Goal: Task Accomplishment & Management: Use online tool/utility

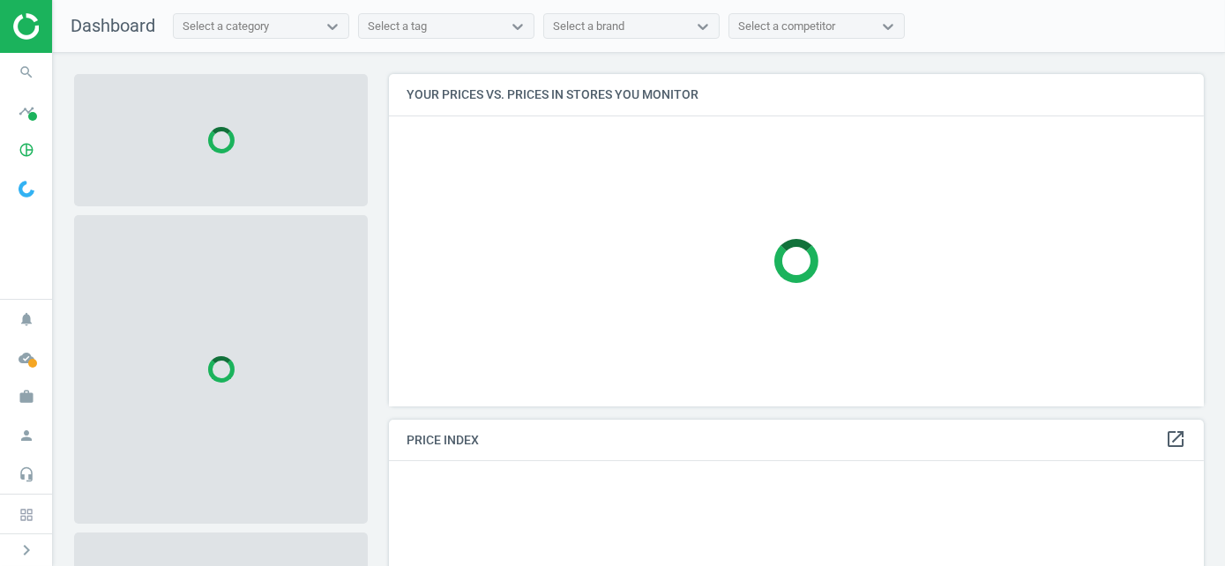
scroll to position [359, 829]
click at [43, 361] on span "cloud_done" at bounding box center [26, 358] width 53 height 39
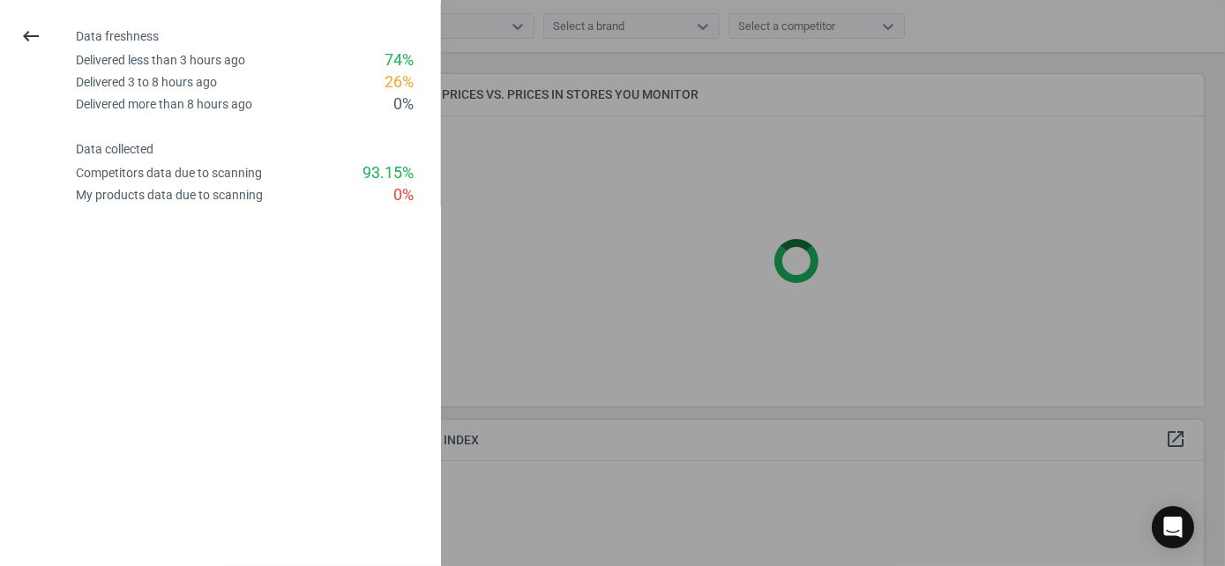
click at [644, 279] on div at bounding box center [612, 283] width 1225 height 566
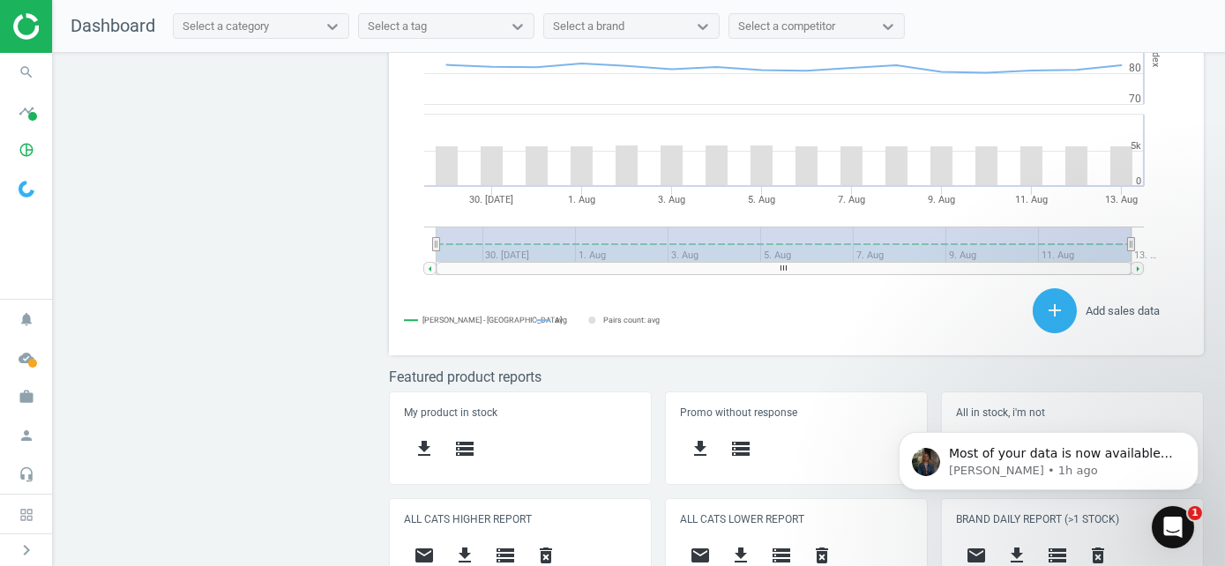
scroll to position [705, 0]
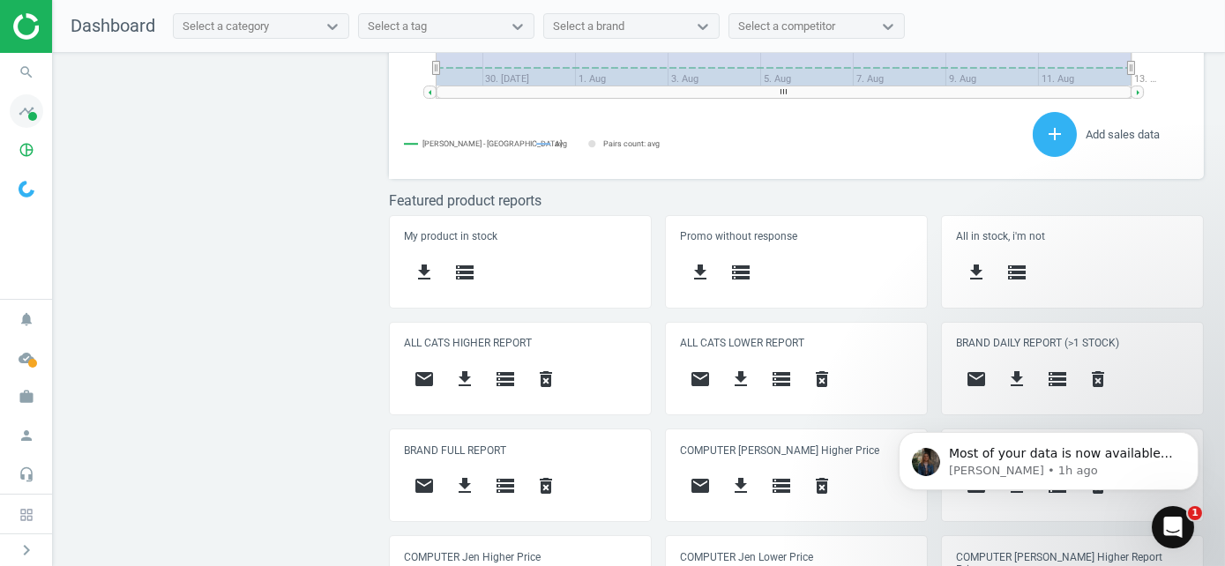
click at [26, 116] on icon "timeline" at bounding box center [27, 111] width 34 height 34
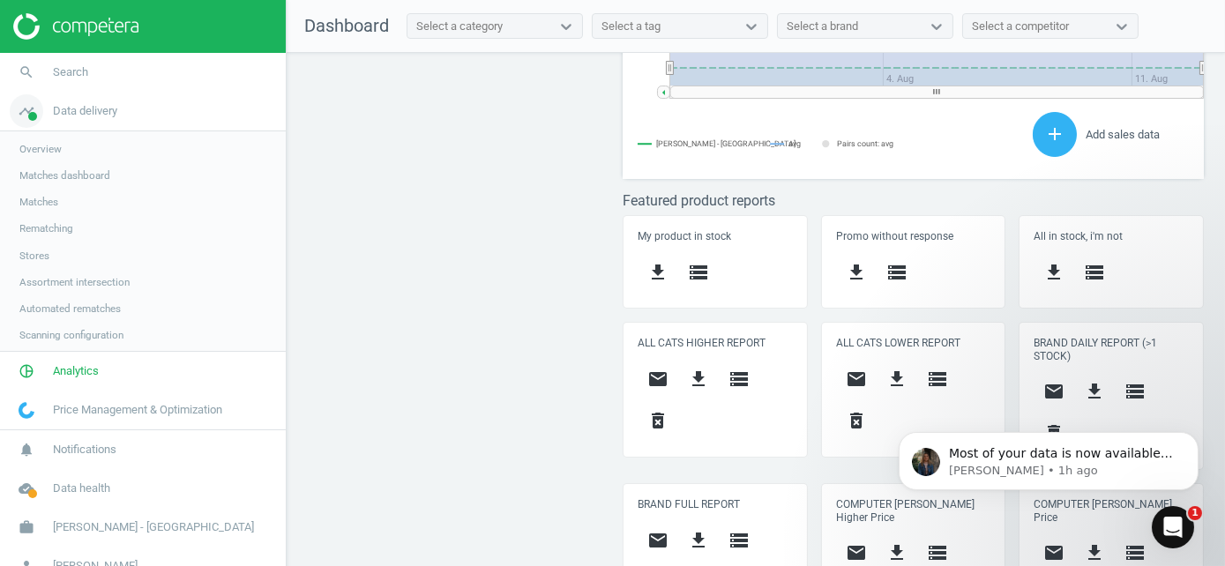
scroll to position [9, 9]
click at [21, 381] on icon "pie_chart_outlined" at bounding box center [27, 373] width 34 height 34
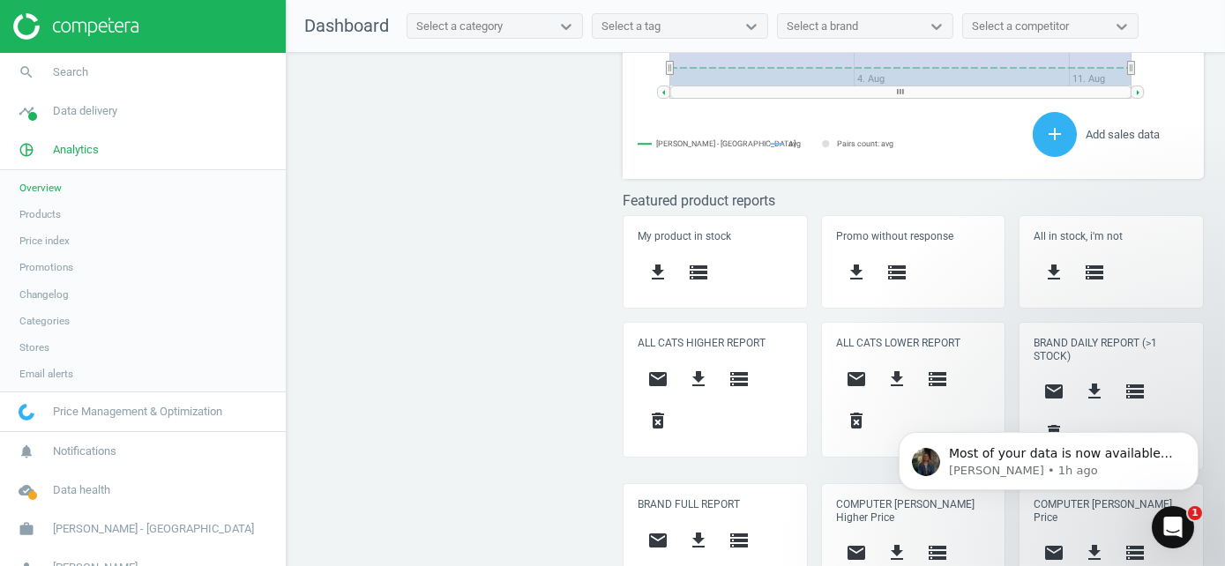
click at [57, 212] on span "Products" at bounding box center [39, 214] width 41 height 14
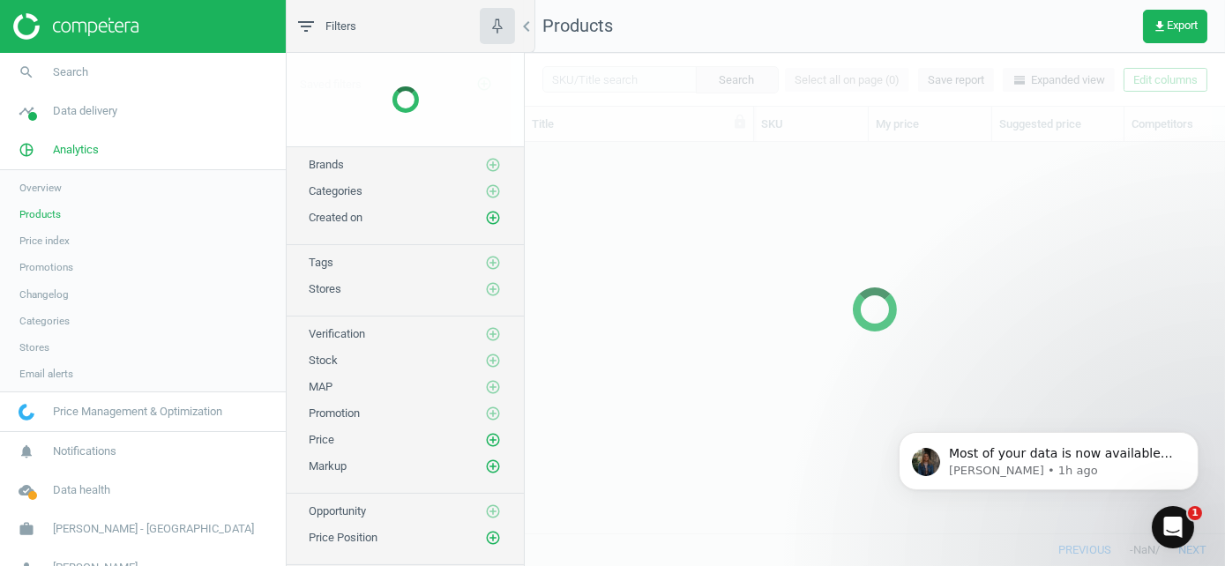
scroll to position [364, 686]
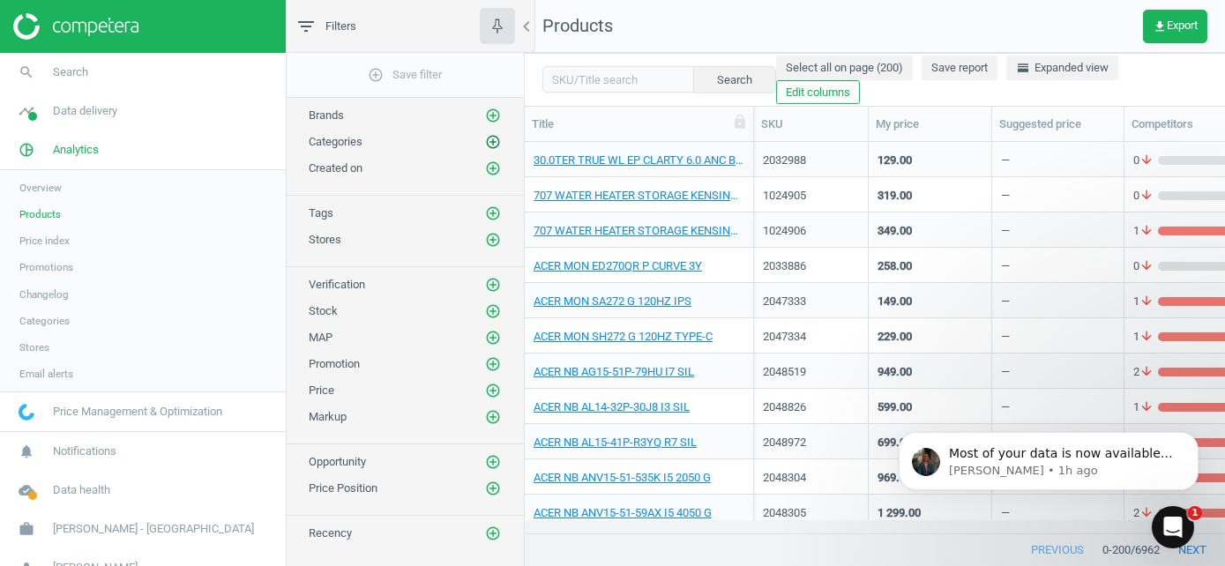
click at [495, 141] on icon "add_circle_outline" at bounding box center [493, 142] width 16 height 16
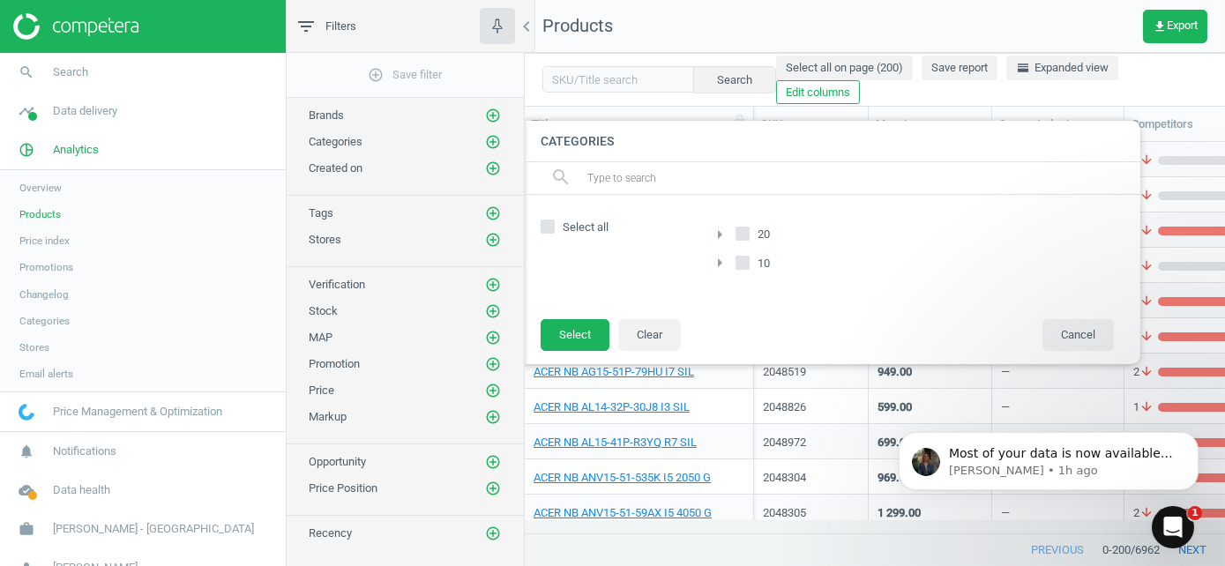
click at [572, 231] on span "Select all" at bounding box center [585, 228] width 53 height 16
click at [554, 231] on input "Select all" at bounding box center [547, 226] width 11 height 11
checkbox input "true"
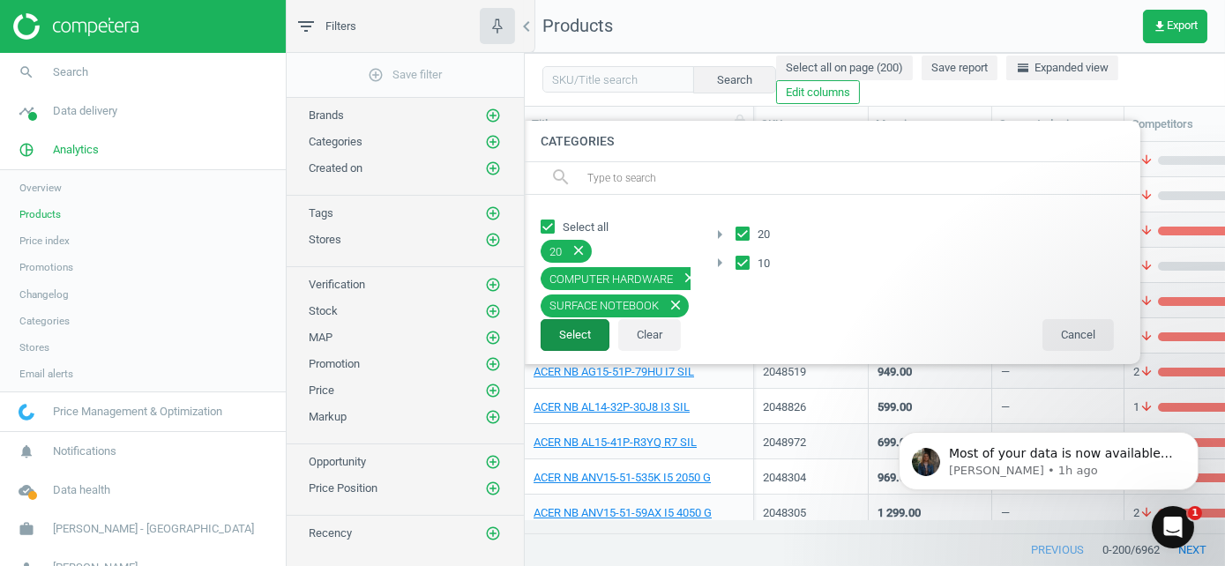
click at [579, 329] on button "Select" at bounding box center [574, 335] width 69 height 32
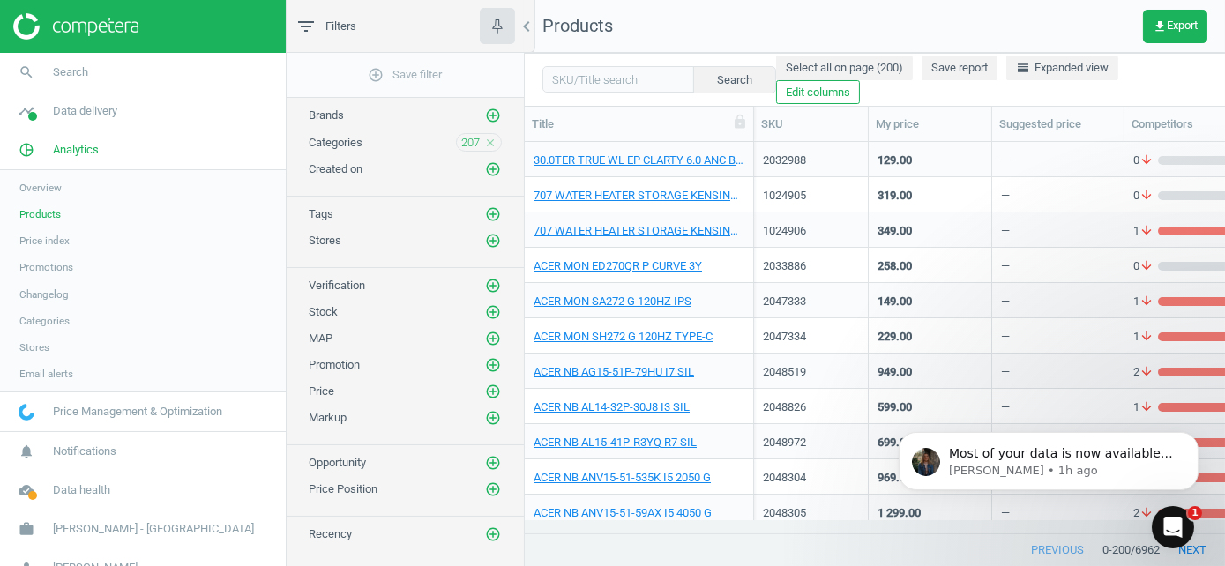
click at [506, 237] on div "Stores add_circle_outline" at bounding box center [405, 236] width 237 height 26
click at [497, 237] on icon "add_circle_outline" at bounding box center [493, 241] width 16 height 16
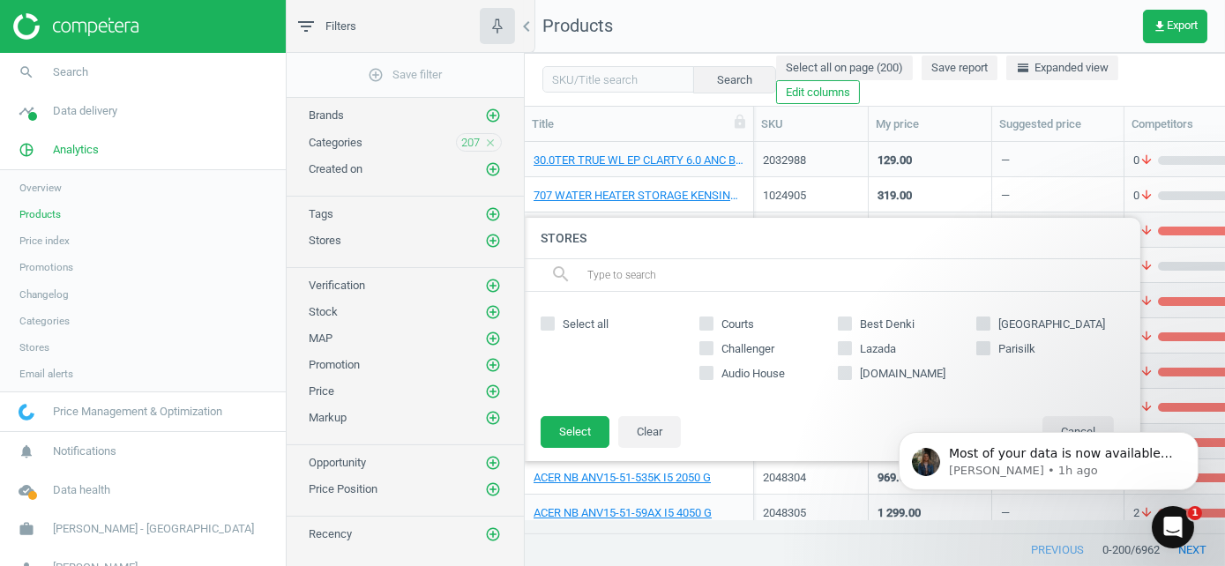
click at [586, 319] on span "Select all" at bounding box center [585, 325] width 53 height 16
click at [554, 319] on input "Select all" at bounding box center [547, 323] width 11 height 11
checkbox input "true"
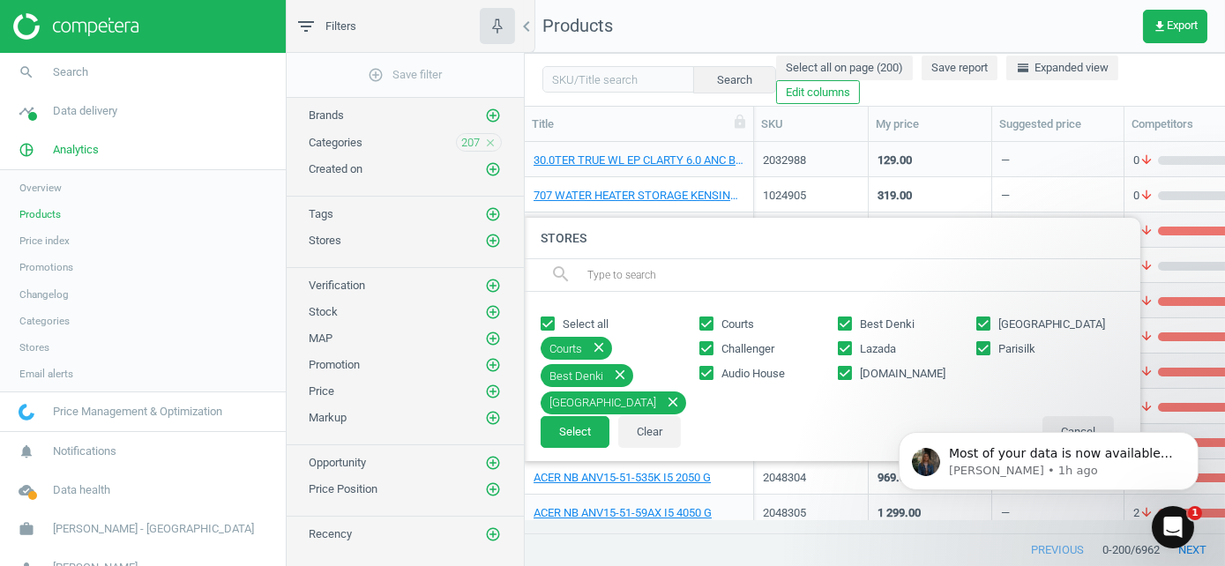
checkbox input "true"
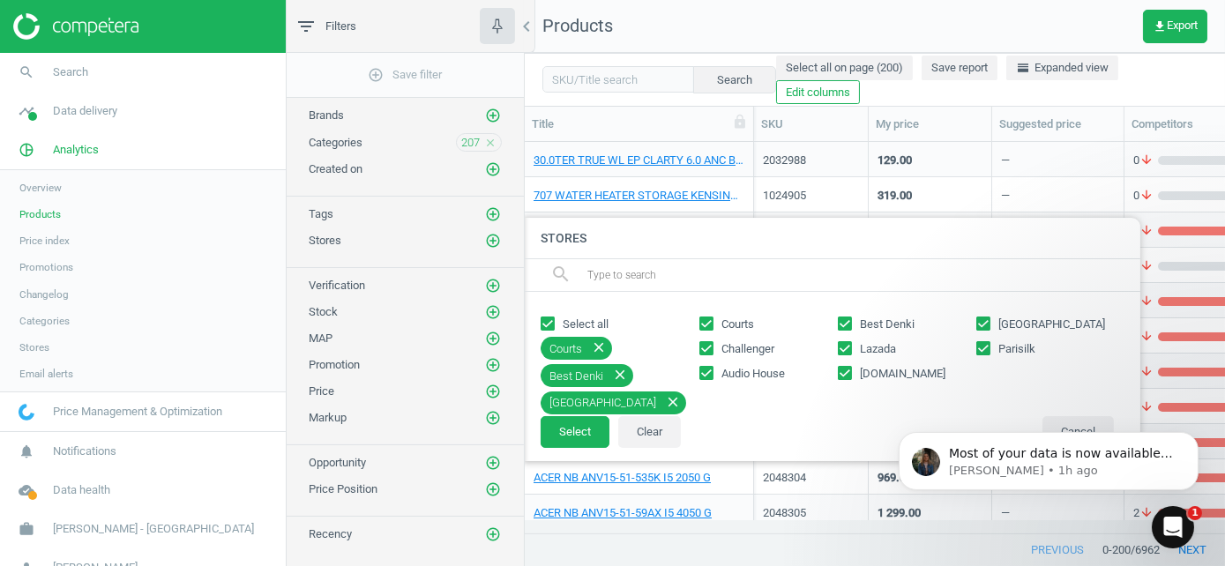
checkbox input "true"
click at [880, 350] on span "Lazada" at bounding box center [877, 349] width 43 height 16
click at [850, 350] on input "Lazada" at bounding box center [843, 348] width 11 height 11
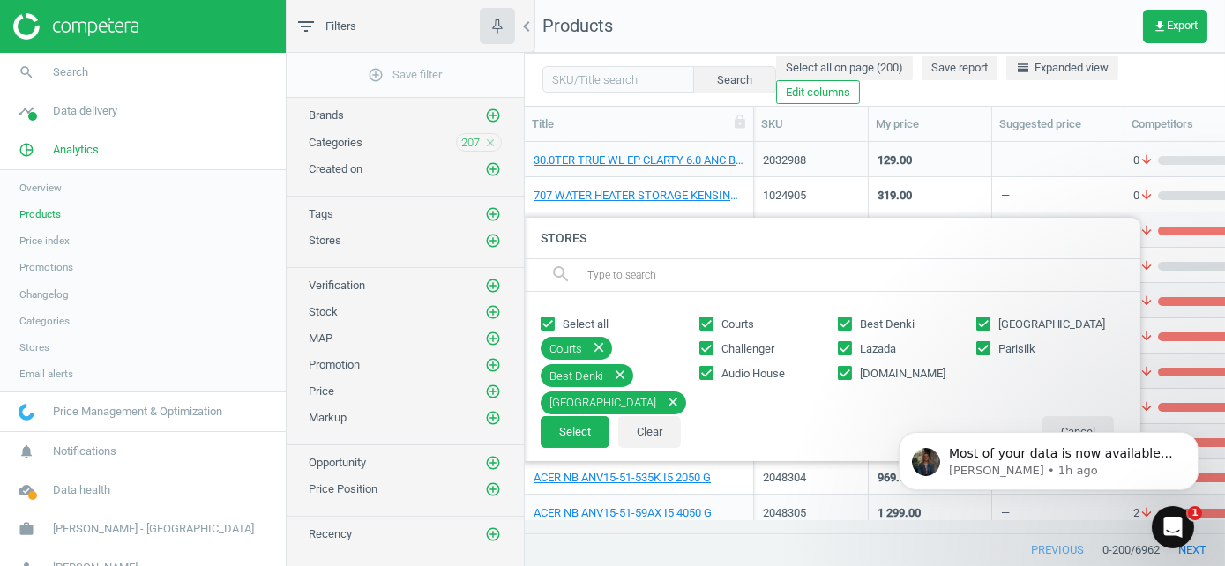
checkbox input "false"
click at [880, 360] on div "Courts Best Denki Gain City Challenger Lazada Parisilk Audio House [DOMAIN_NAME]" at bounding box center [906, 353] width 432 height 88
click at [895, 381] on div "Courts Best Denki Gain City Challenger Lazada Parisilk Audio House [DOMAIN_NAME]" at bounding box center [906, 353] width 432 height 88
click at [891, 375] on span "[DOMAIN_NAME]" at bounding box center [902, 374] width 93 height 16
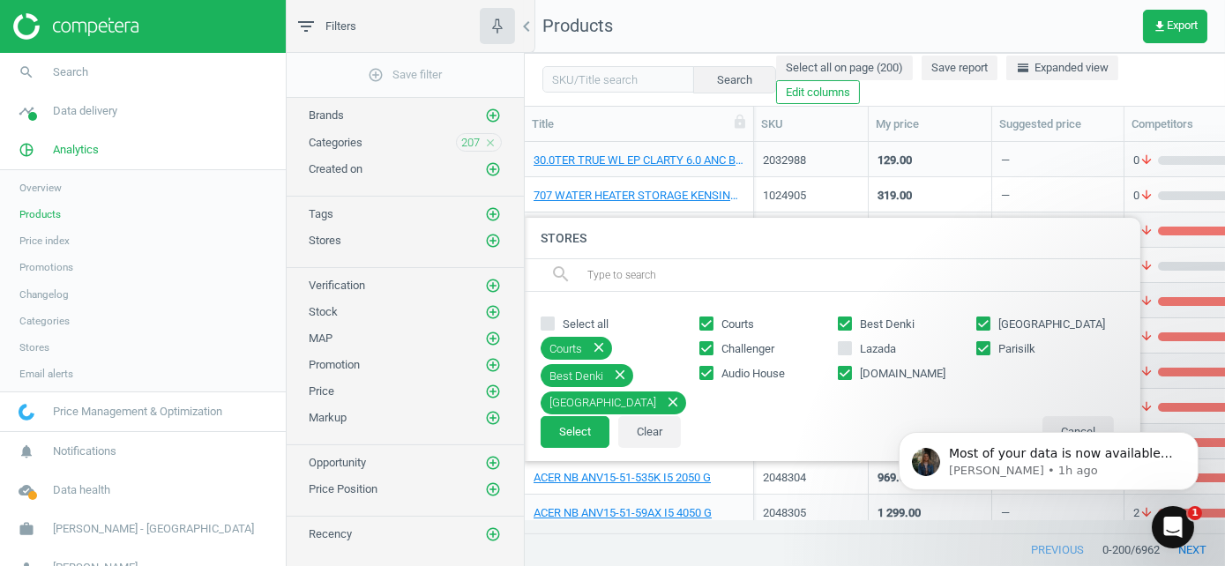
click at [850, 375] on input "[DOMAIN_NAME]" at bounding box center [843, 373] width 11 height 11
checkbox input "false"
click at [581, 423] on button "Select" at bounding box center [574, 432] width 69 height 32
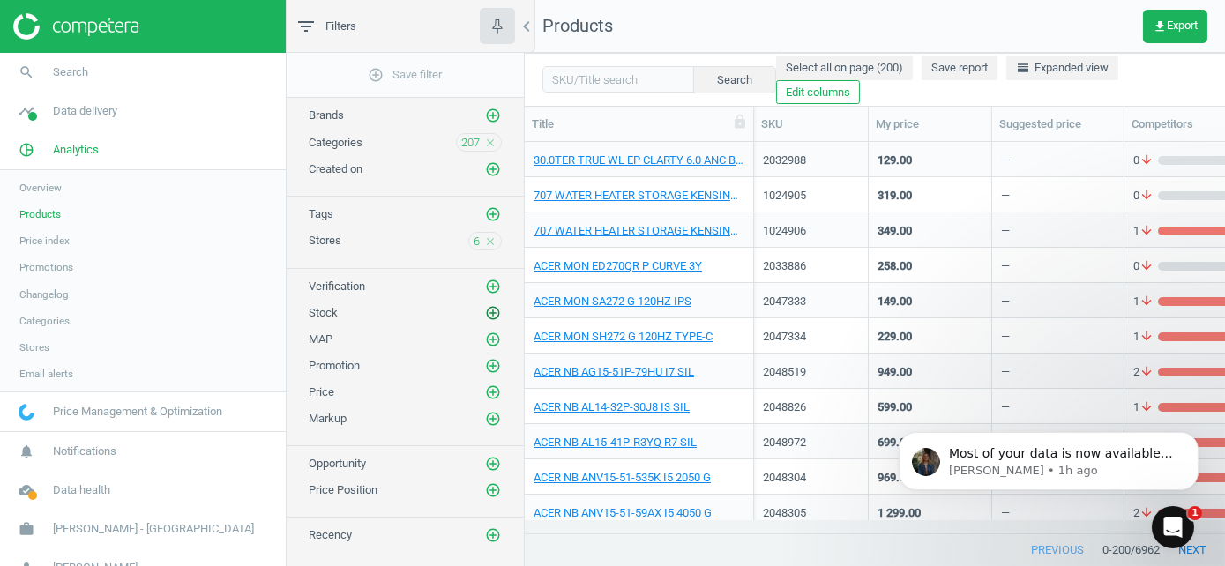
click at [499, 306] on button "add_circle_outline" at bounding box center [493, 313] width 18 height 18
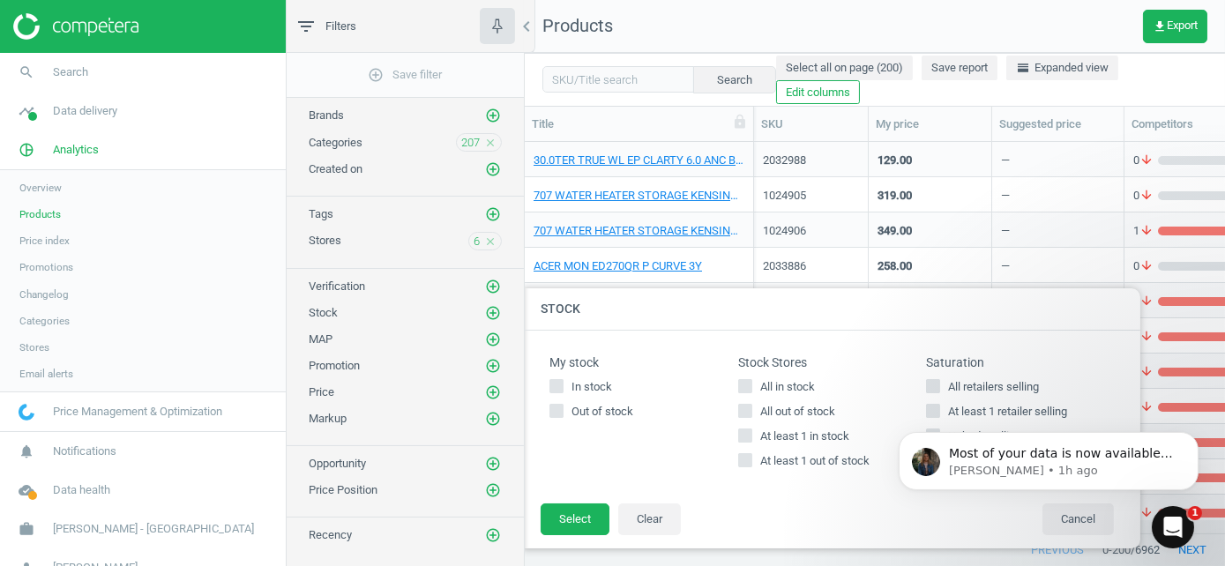
click at [816, 433] on span "At least 1 in stock" at bounding box center [804, 436] width 96 height 16
click at [750, 433] on input "At least 1 in stock" at bounding box center [744, 434] width 11 height 11
checkbox input "true"
click at [586, 385] on span "In stock" at bounding box center [592, 387] width 48 height 16
click at [562, 385] on input "In stock" at bounding box center [556, 385] width 11 height 11
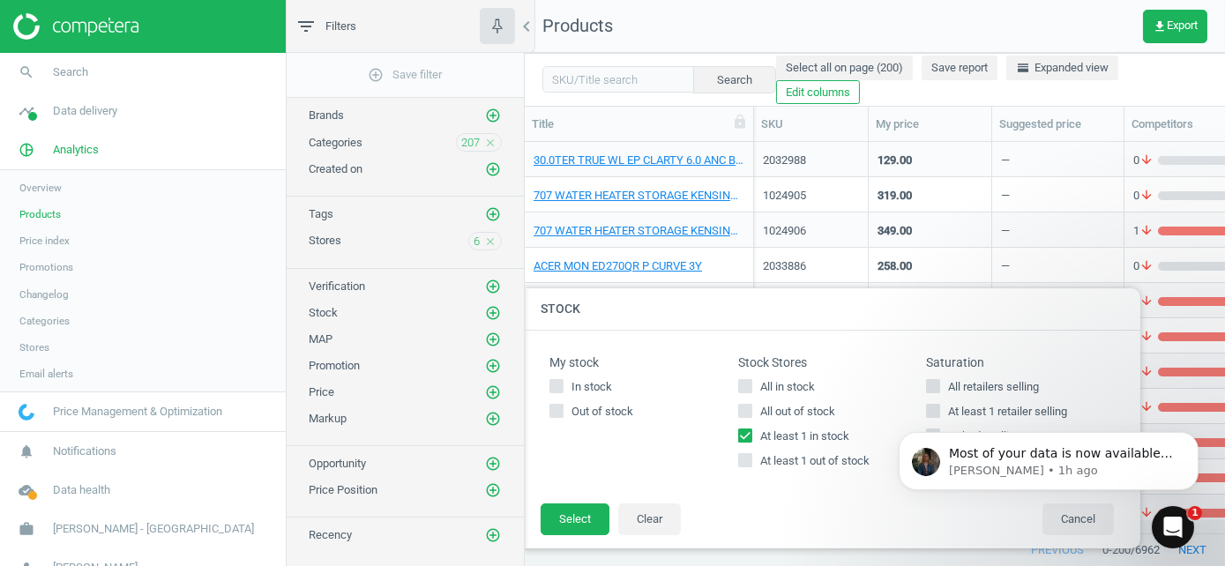
checkbox input "true"
click at [574, 529] on button "Select" at bounding box center [574, 519] width 69 height 32
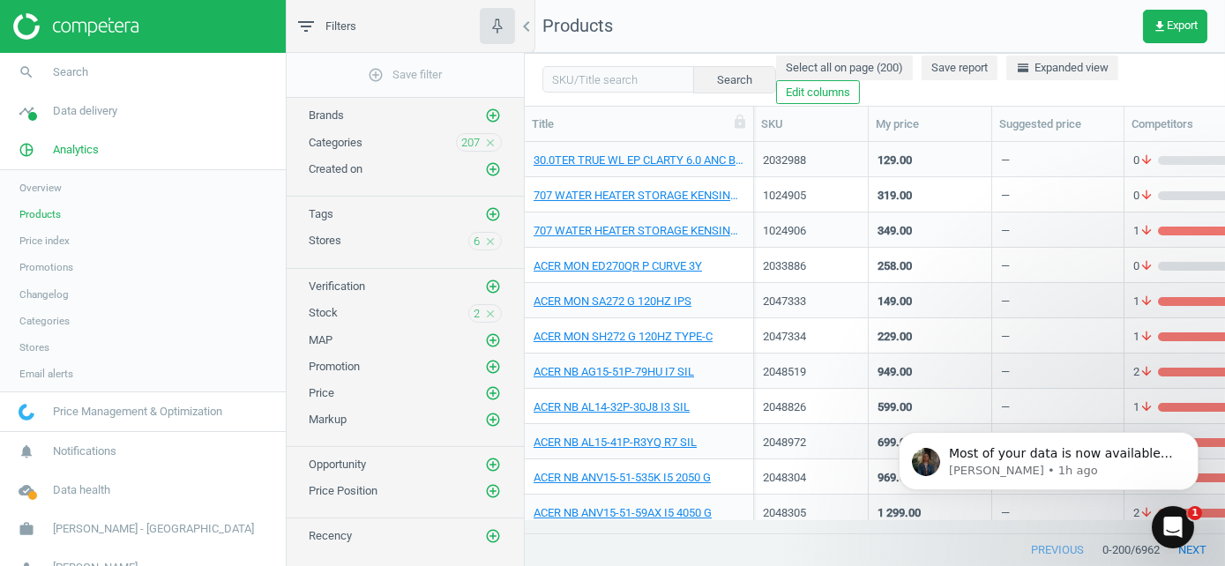
click at [493, 311] on icon "close" at bounding box center [490, 314] width 12 height 12
click at [494, 308] on icon "add_circle_outline" at bounding box center [493, 313] width 16 height 16
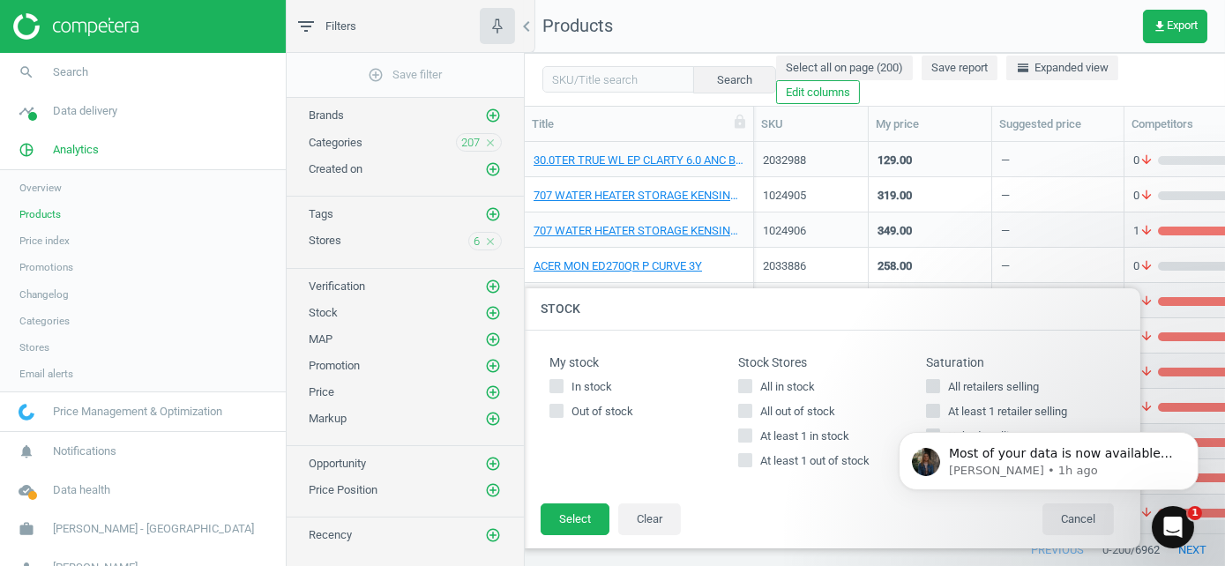
click at [603, 388] on span "In stock" at bounding box center [592, 387] width 48 height 16
click at [562, 388] on input "In stock" at bounding box center [556, 385] width 11 height 11
checkbox input "true"
click at [815, 428] on span "At least 1 in stock" at bounding box center [804, 436] width 96 height 16
click at [750, 429] on input "At least 1 in stock" at bounding box center [744, 434] width 11 height 11
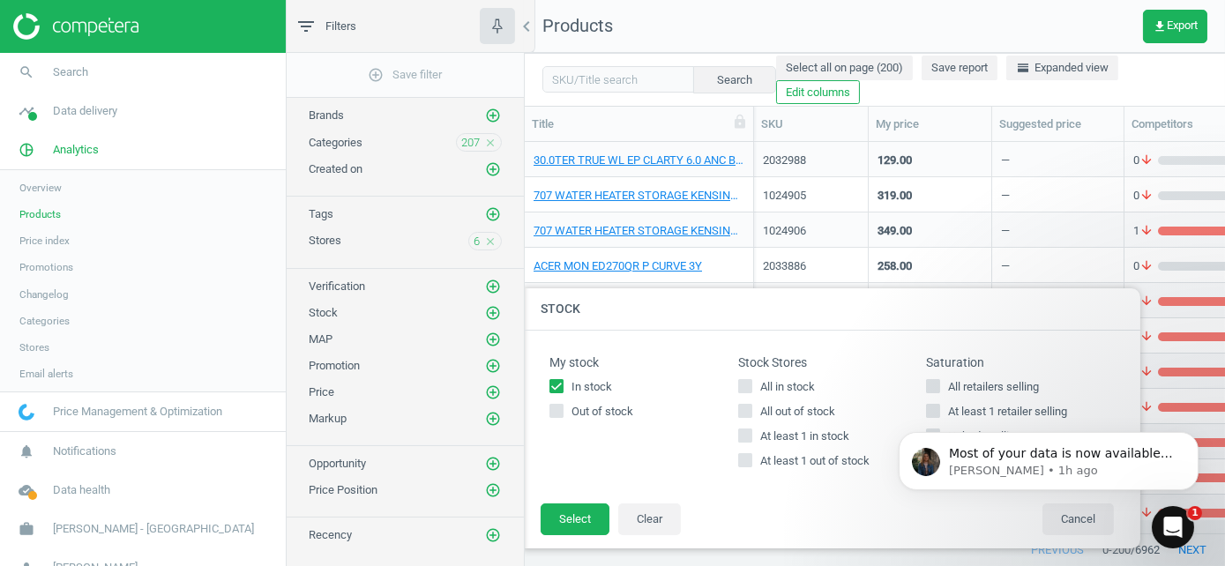
checkbox input "true"
click at [575, 518] on button "Select" at bounding box center [574, 519] width 69 height 32
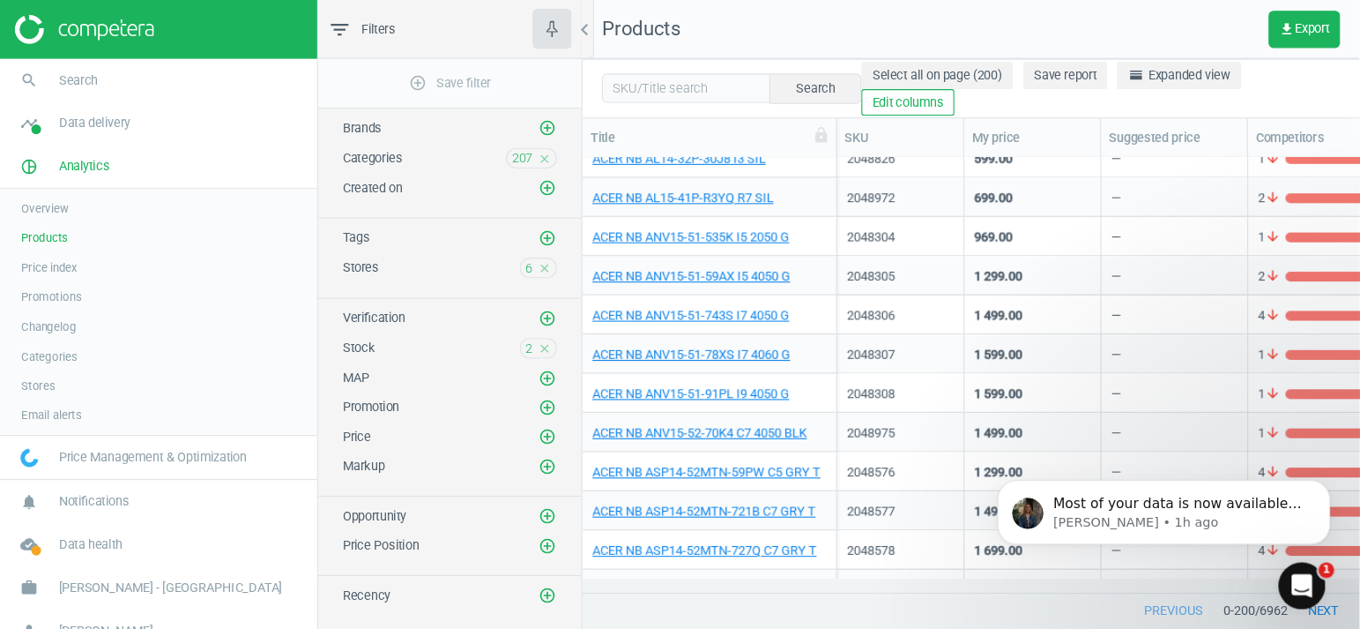
scroll to position [705, 0]
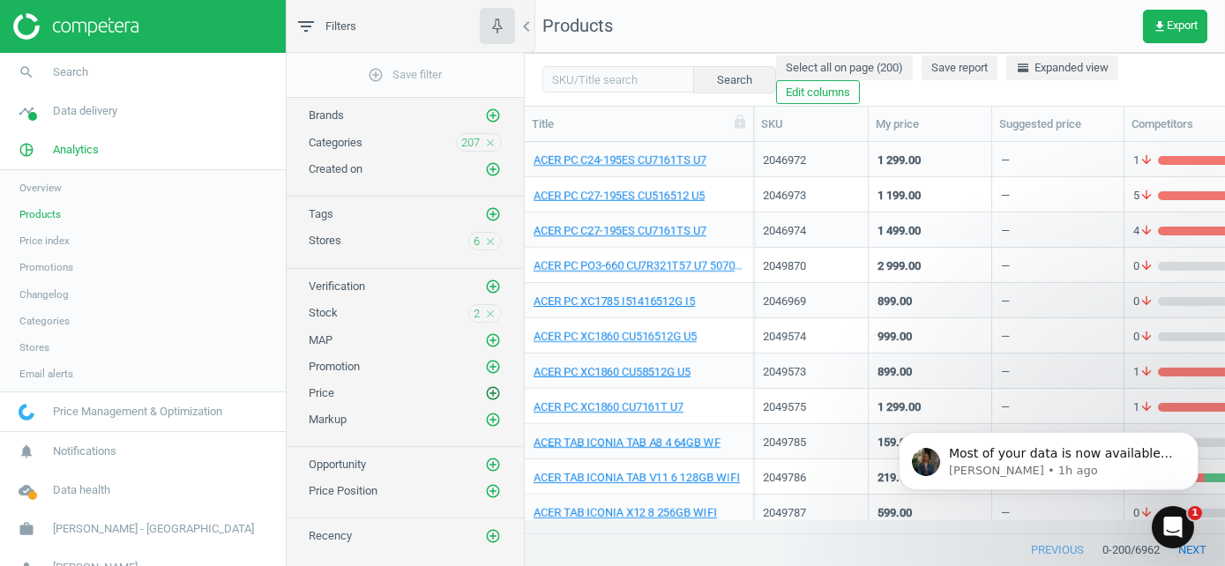
click at [489, 385] on icon "add_circle_outline" at bounding box center [493, 393] width 16 height 16
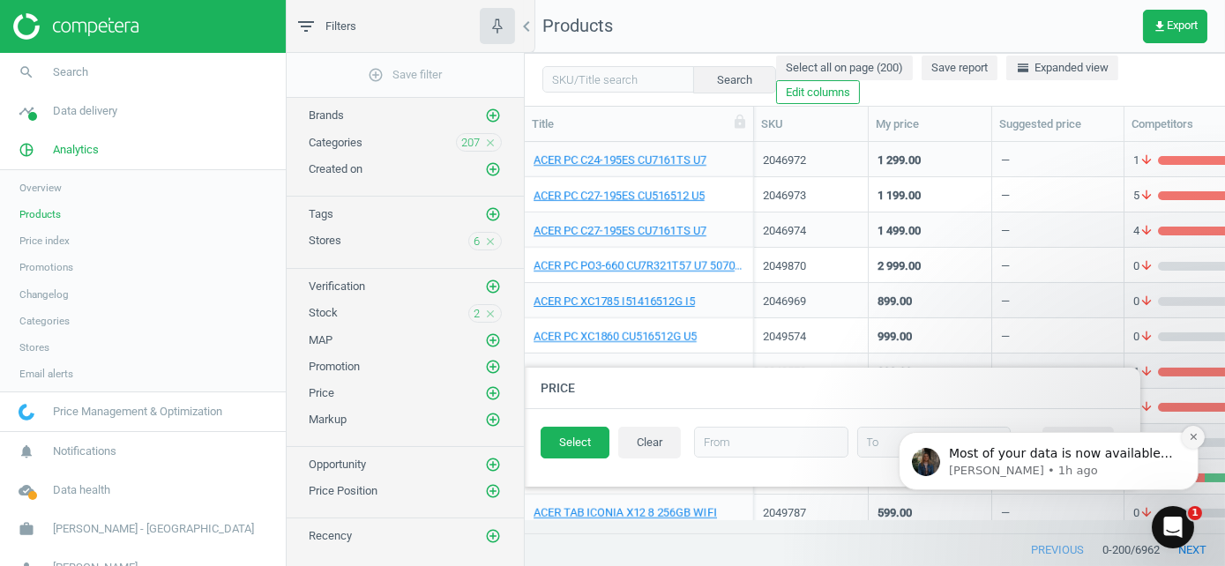
click at [1190, 430] on button "Dismiss notification" at bounding box center [1192, 436] width 23 height 23
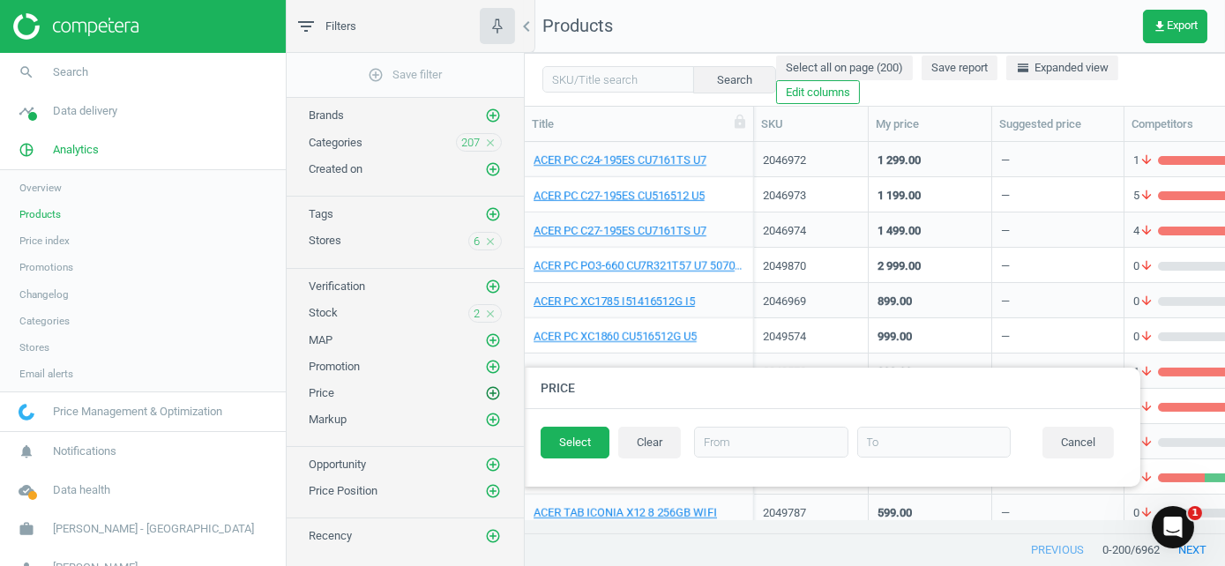
click at [495, 392] on icon "add_circle_outline" at bounding box center [493, 393] width 16 height 16
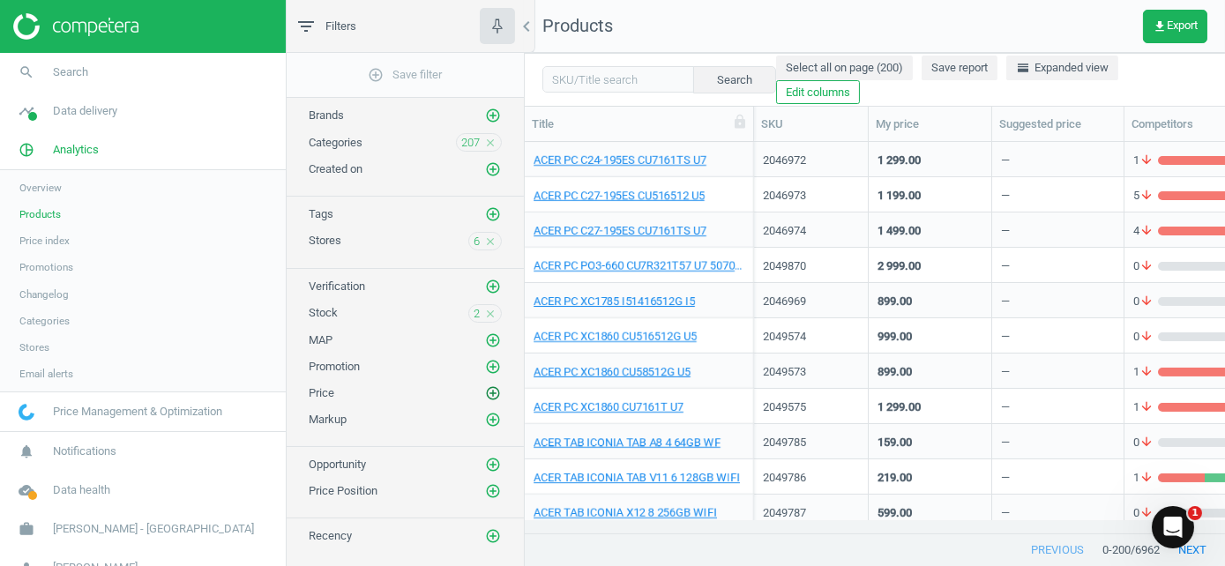
click at [495, 388] on icon "add_circle_outline" at bounding box center [493, 393] width 16 height 16
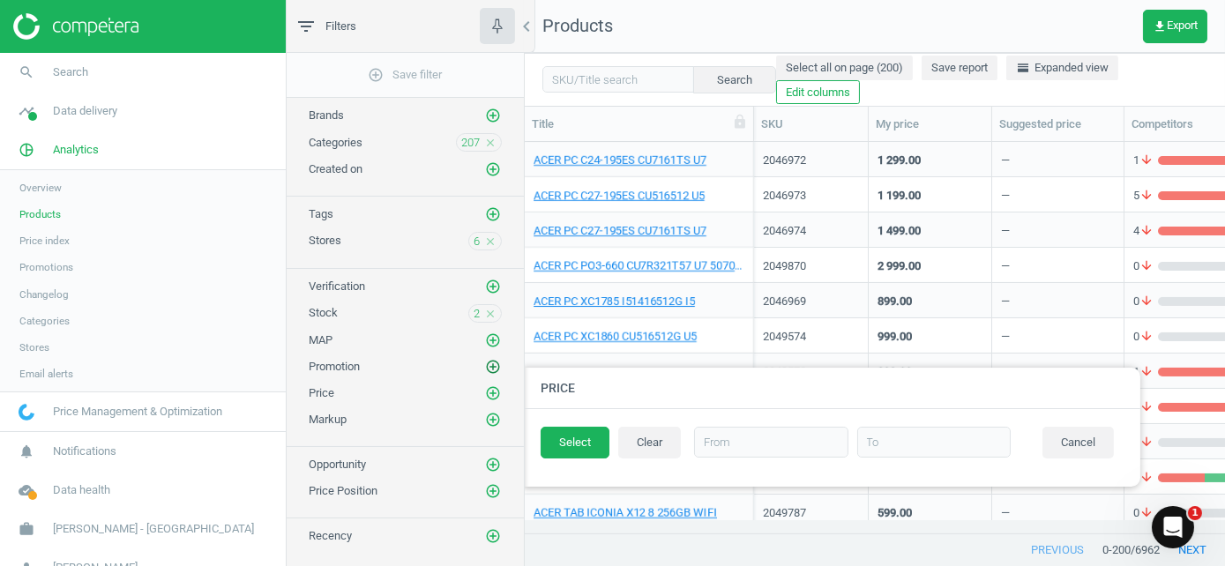
click at [492, 359] on icon "add_circle_outline" at bounding box center [493, 367] width 16 height 16
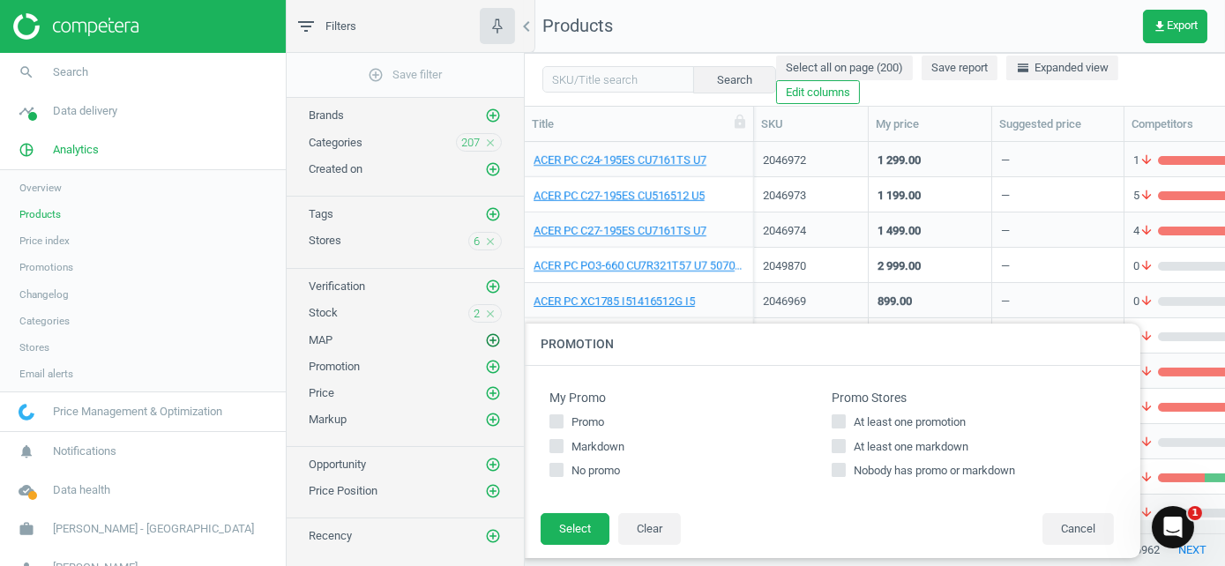
click at [491, 342] on icon "add_circle_outline" at bounding box center [493, 340] width 16 height 16
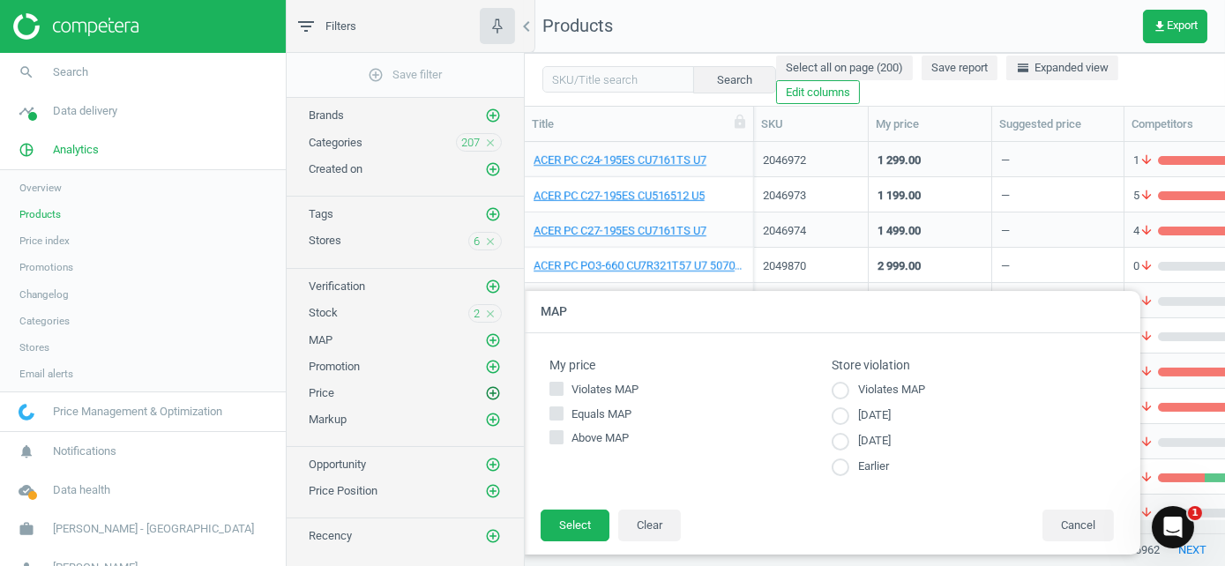
click at [492, 391] on icon "add_circle_outline" at bounding box center [493, 393] width 16 height 16
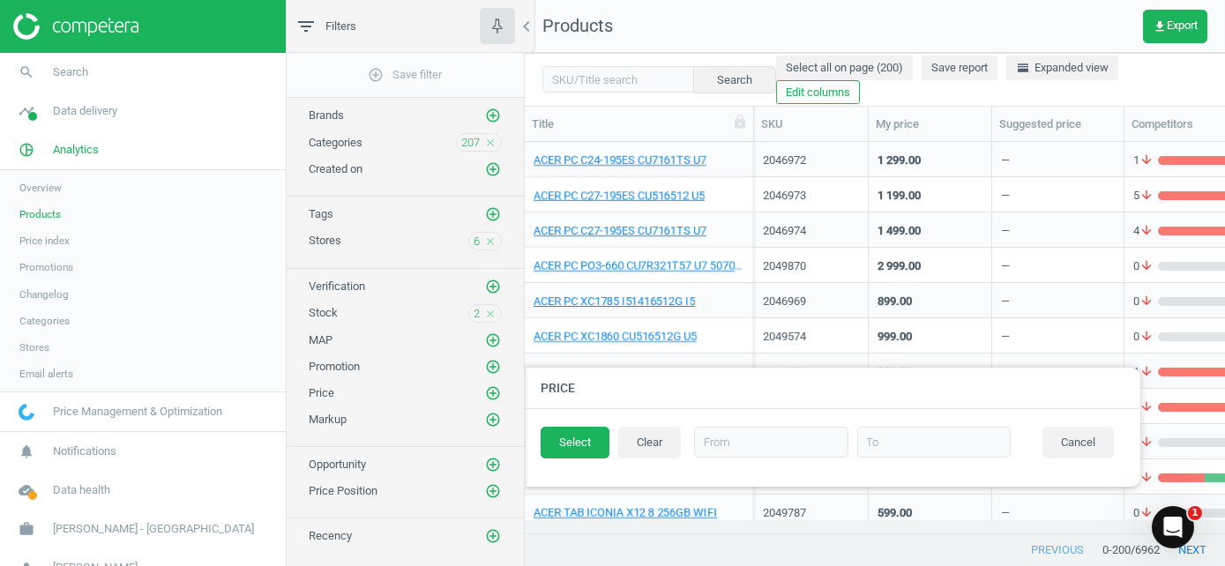
click at [441, 509] on div "add_circle_outline Save filter Brands add_circle_outline Categories 207 close C…" at bounding box center [405, 351] width 237 height 596
click at [809, 29] on div at bounding box center [1137, 283] width 1225 height 566
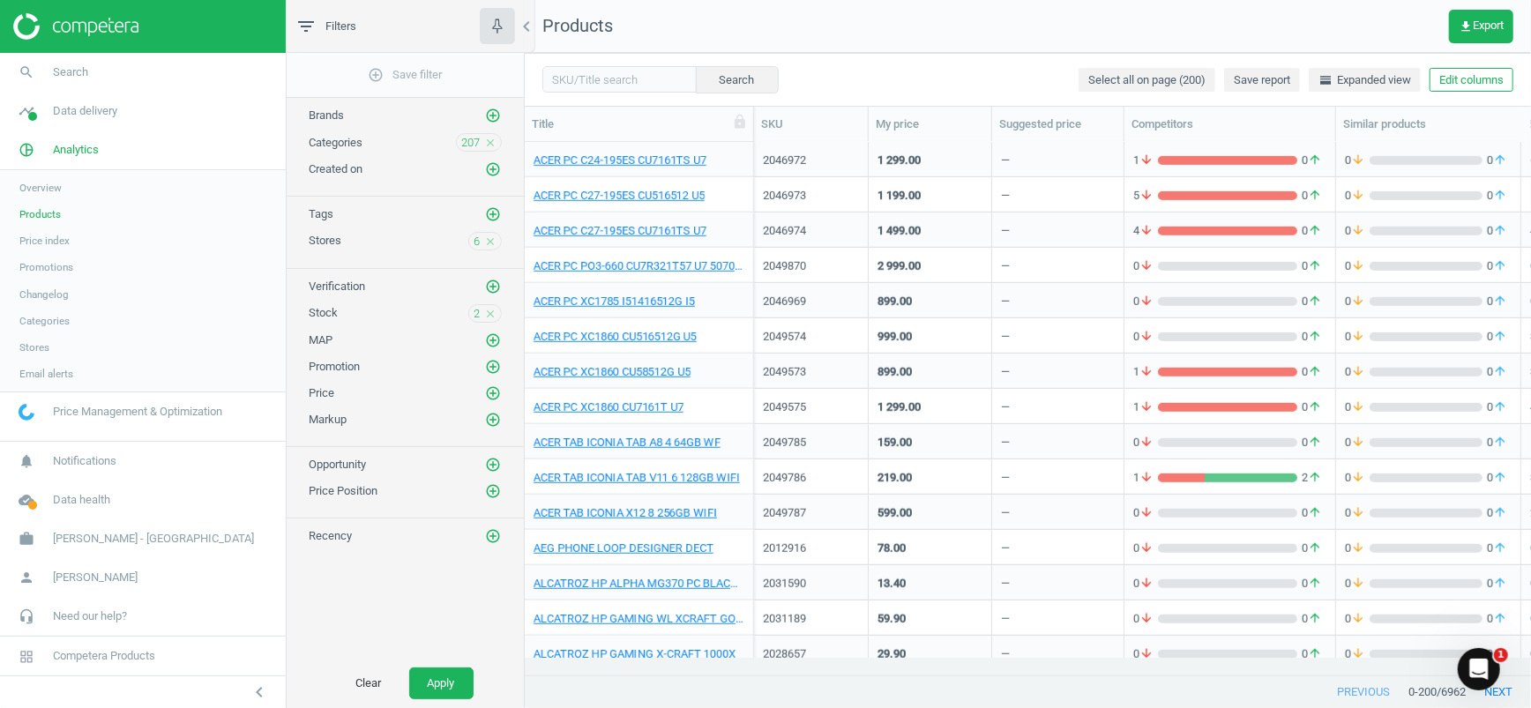
scroll to position [498, 988]
click at [465, 565] on button "Apply" at bounding box center [441, 683] width 64 height 32
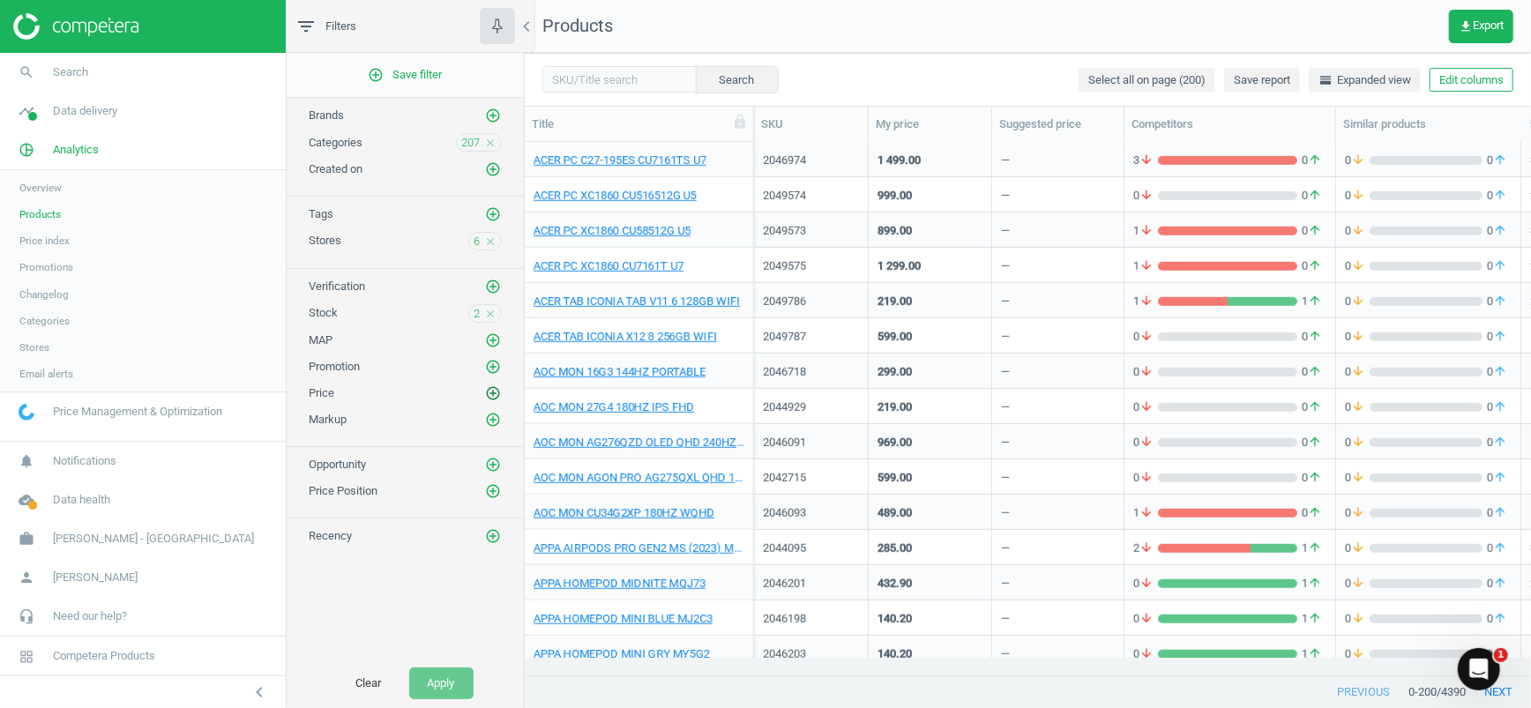
click at [484, 391] on button "add_circle_outline" at bounding box center [493, 393] width 18 height 18
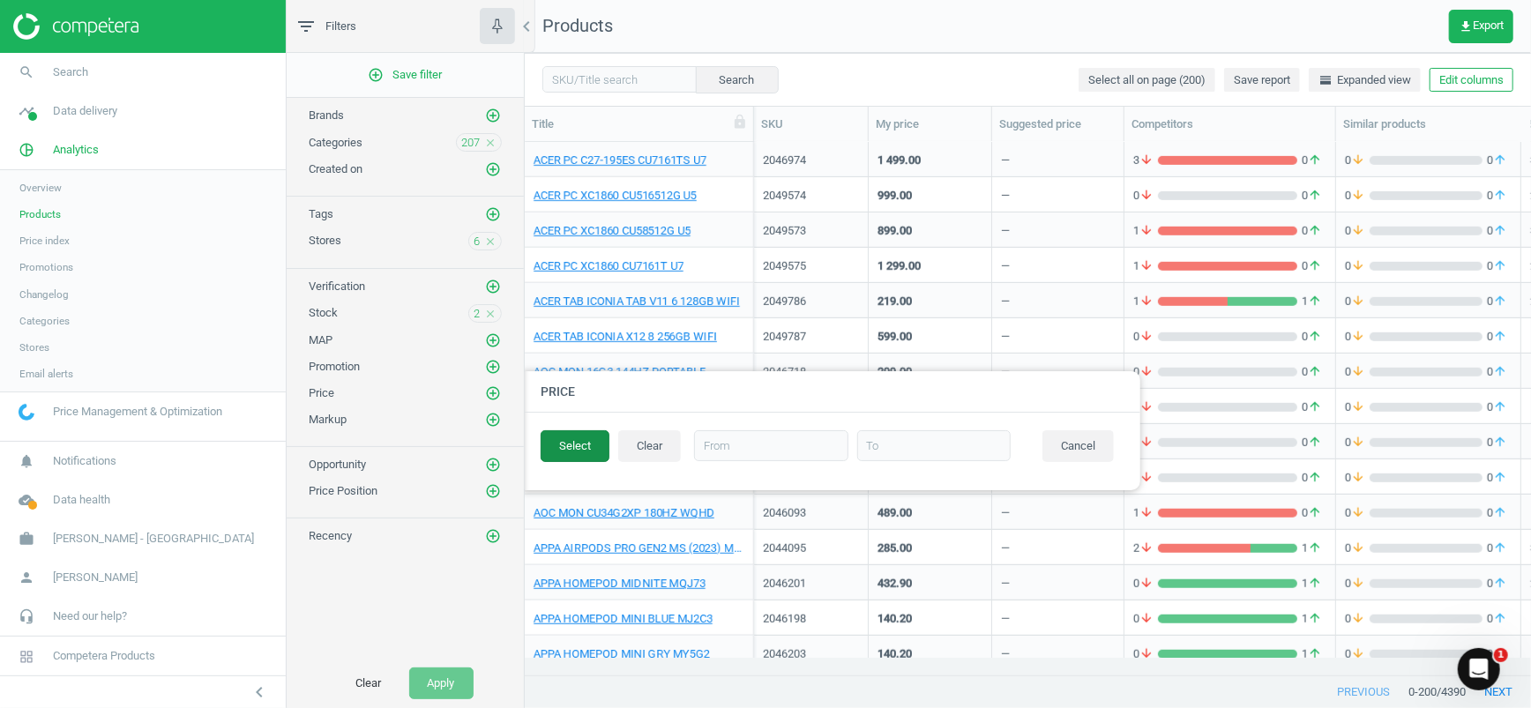
click at [579, 442] on button "Select" at bounding box center [574, 446] width 69 height 32
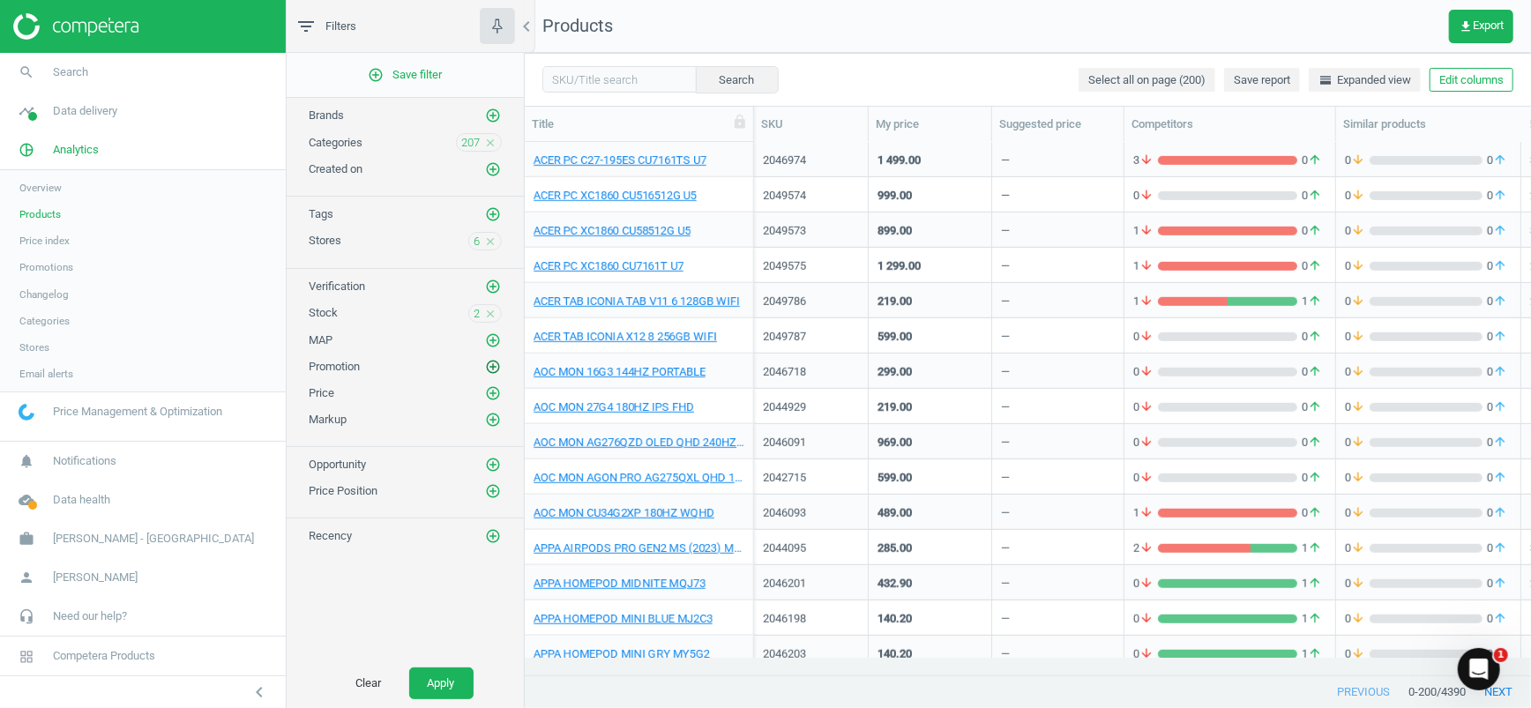
click at [493, 361] on icon "add_circle_outline" at bounding box center [493, 367] width 16 height 16
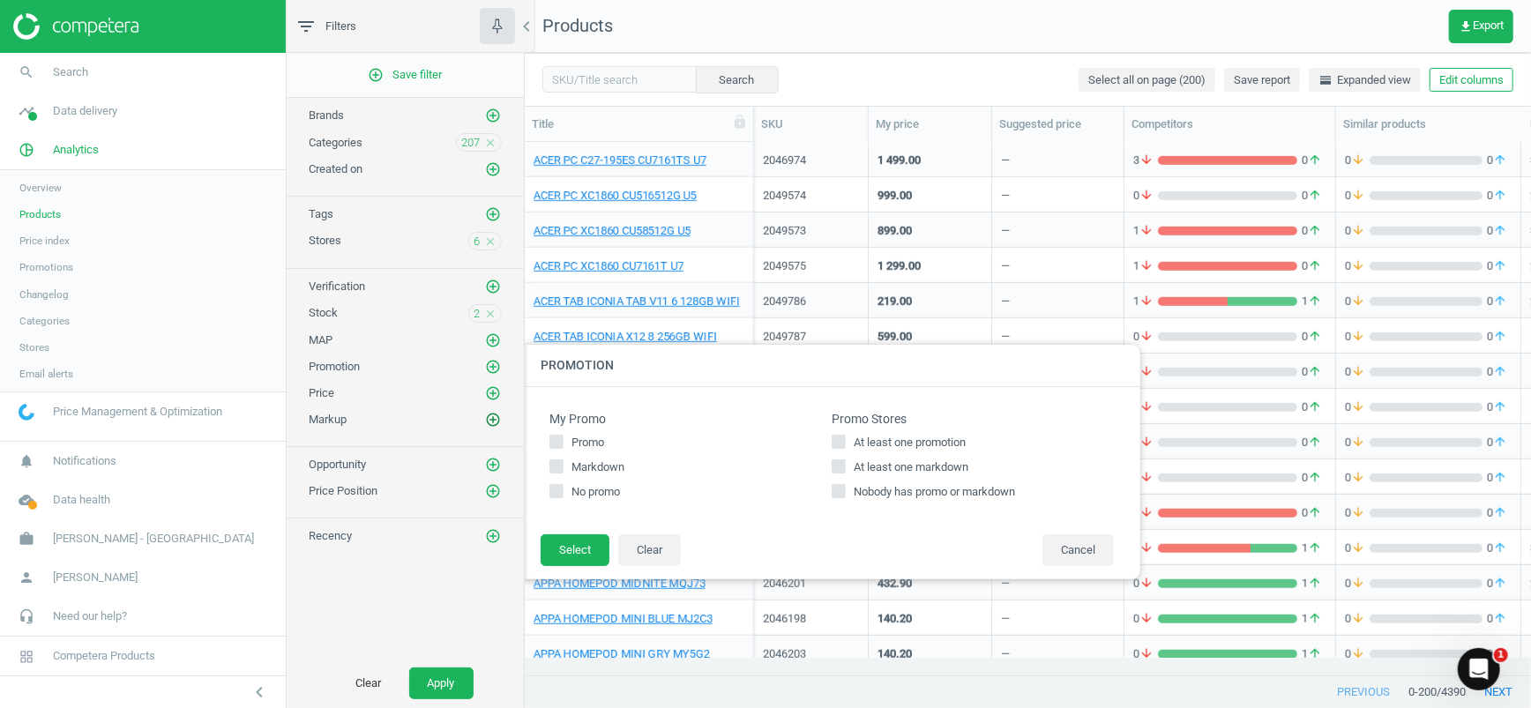
drag, startPoint x: 493, startPoint y: 405, endPoint x: 497, endPoint y: 413, distance: 9.1
click at [494, 406] on div "Markup add_circle_outline" at bounding box center [405, 415] width 237 height 26
click at [497, 416] on icon "add_circle_outline" at bounding box center [493, 420] width 16 height 16
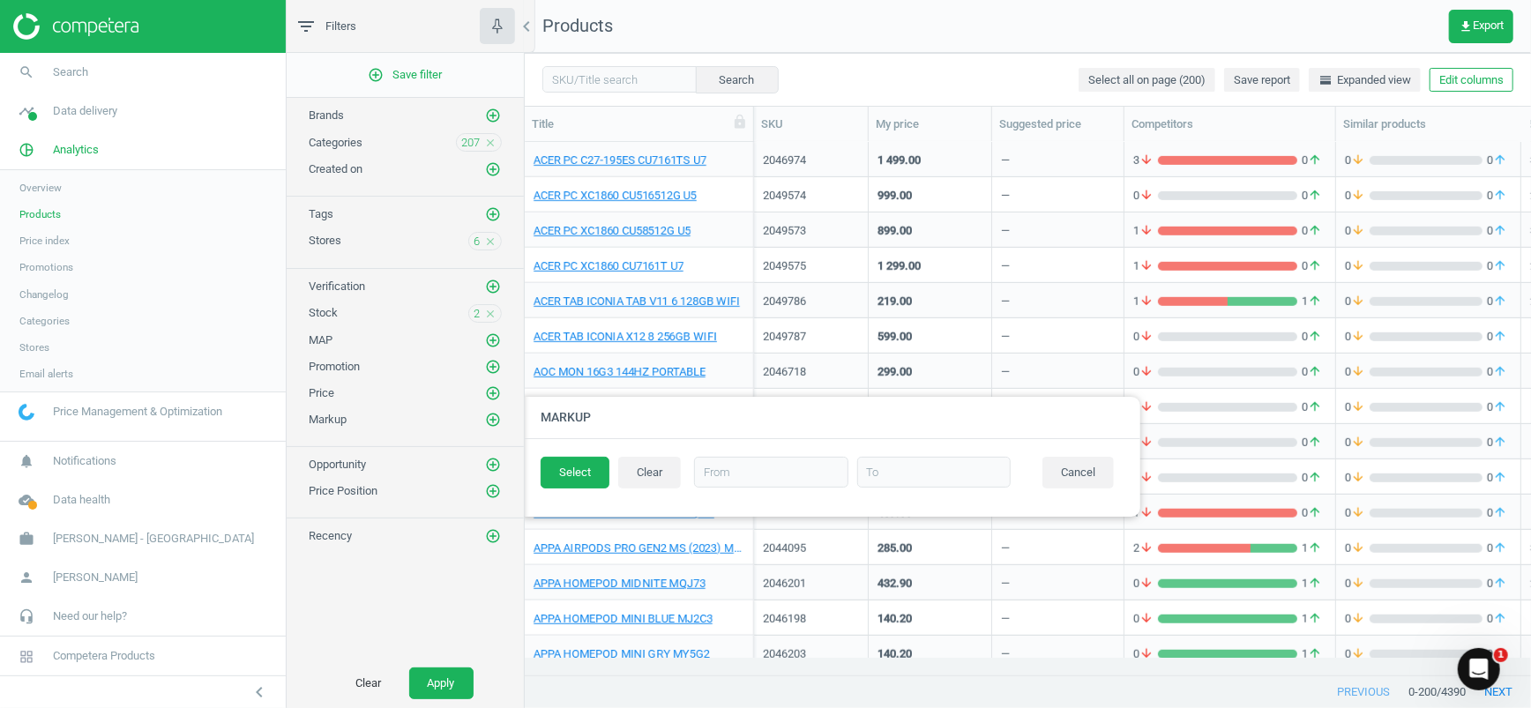
click at [503, 489] on div "Price Position add_circle_outline" at bounding box center [405, 486] width 237 height 26
click at [495, 490] on icon "add_circle_outline" at bounding box center [493, 491] width 16 height 16
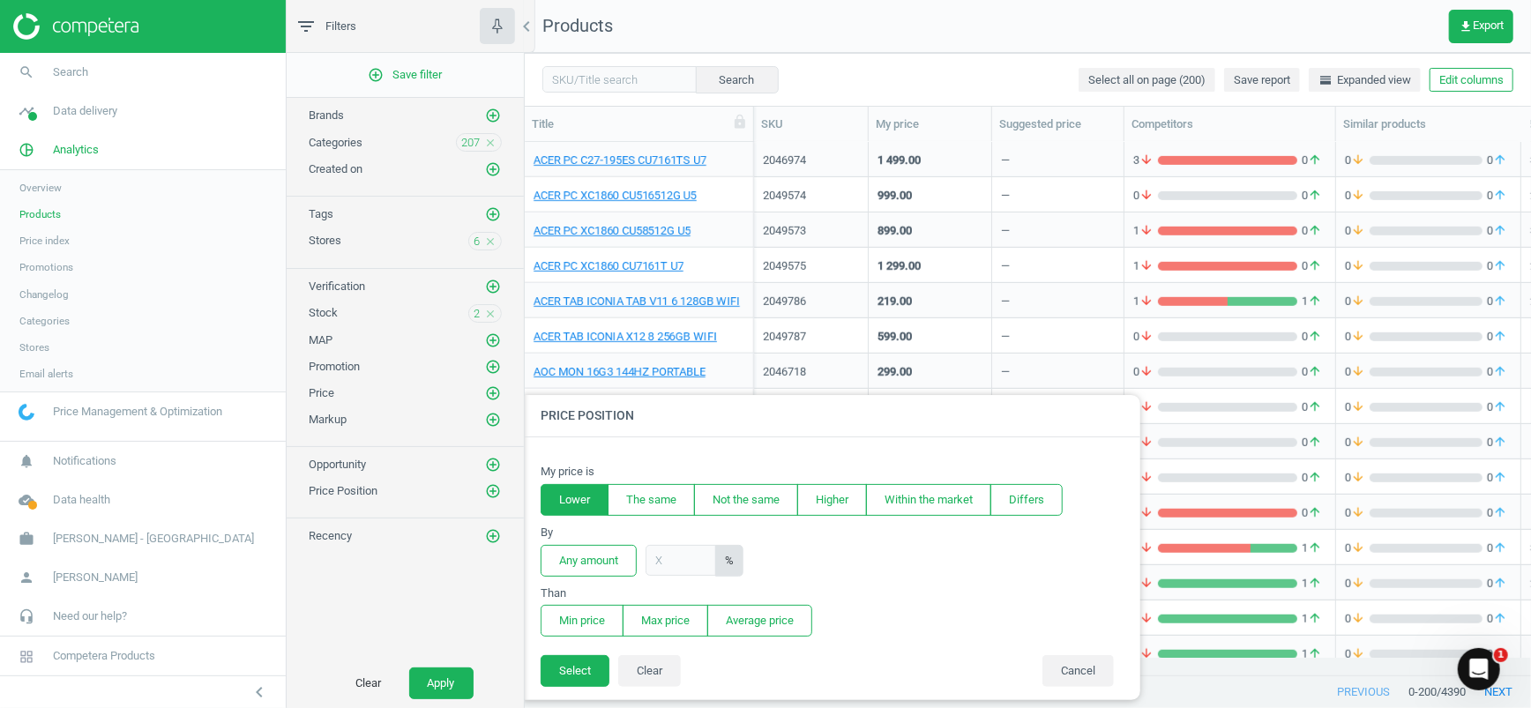
click at [578, 504] on button "Lower" at bounding box center [574, 500] width 68 height 32
click at [586, 562] on button "Any amount" at bounding box center [588, 561] width 96 height 32
click at [584, 565] on button "Min price" at bounding box center [581, 621] width 83 height 32
click at [577, 565] on button "Select" at bounding box center [574, 671] width 69 height 32
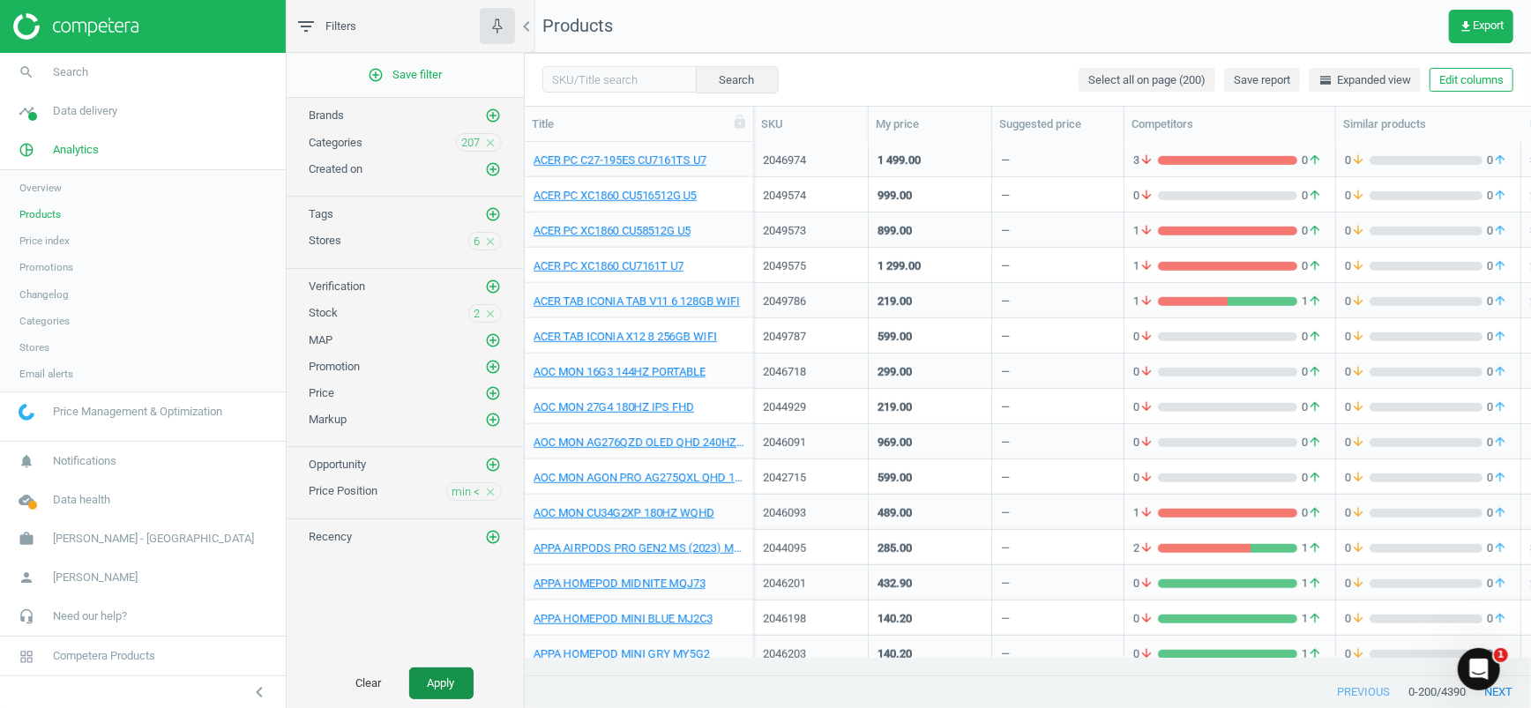
click at [452, 565] on button "Apply" at bounding box center [441, 683] width 64 height 32
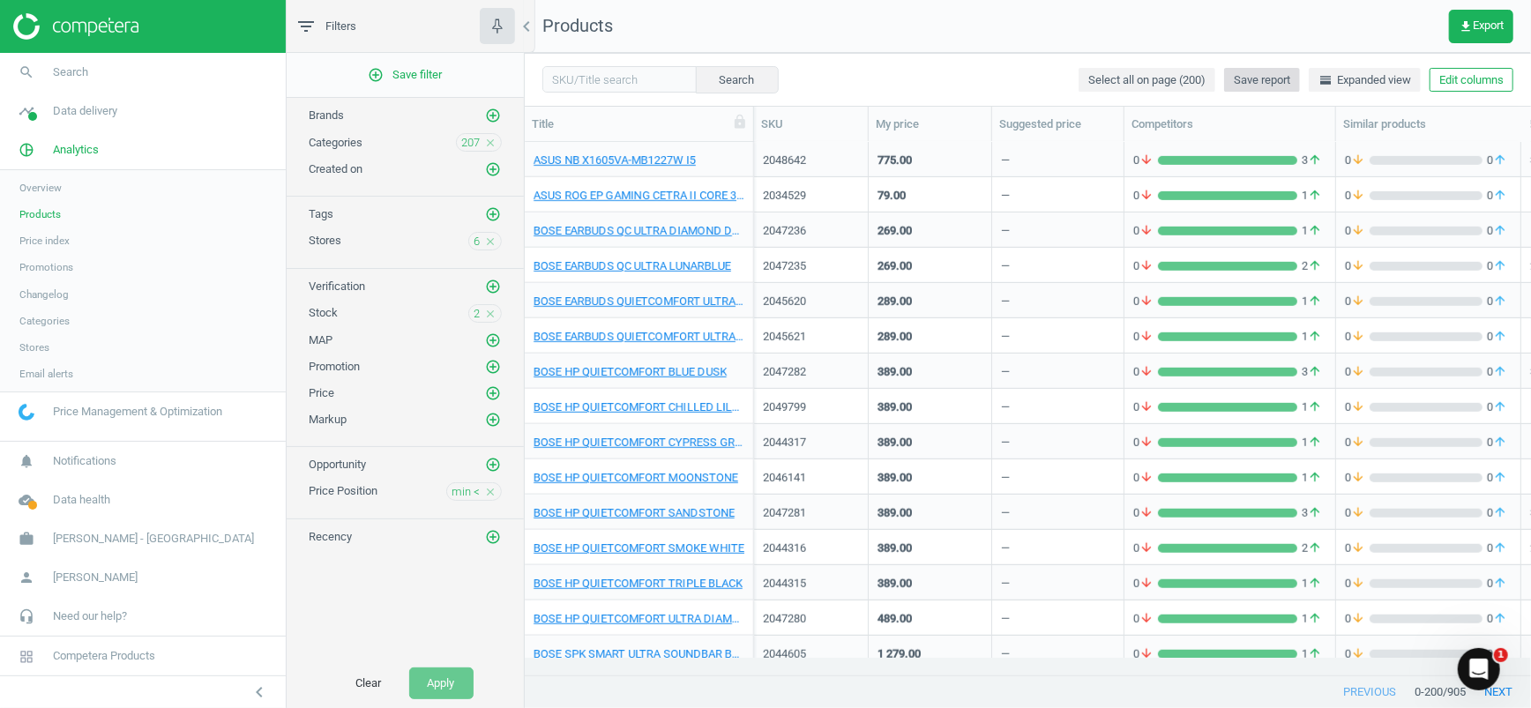
click at [1224, 77] on span "Save report" at bounding box center [1261, 80] width 56 height 16
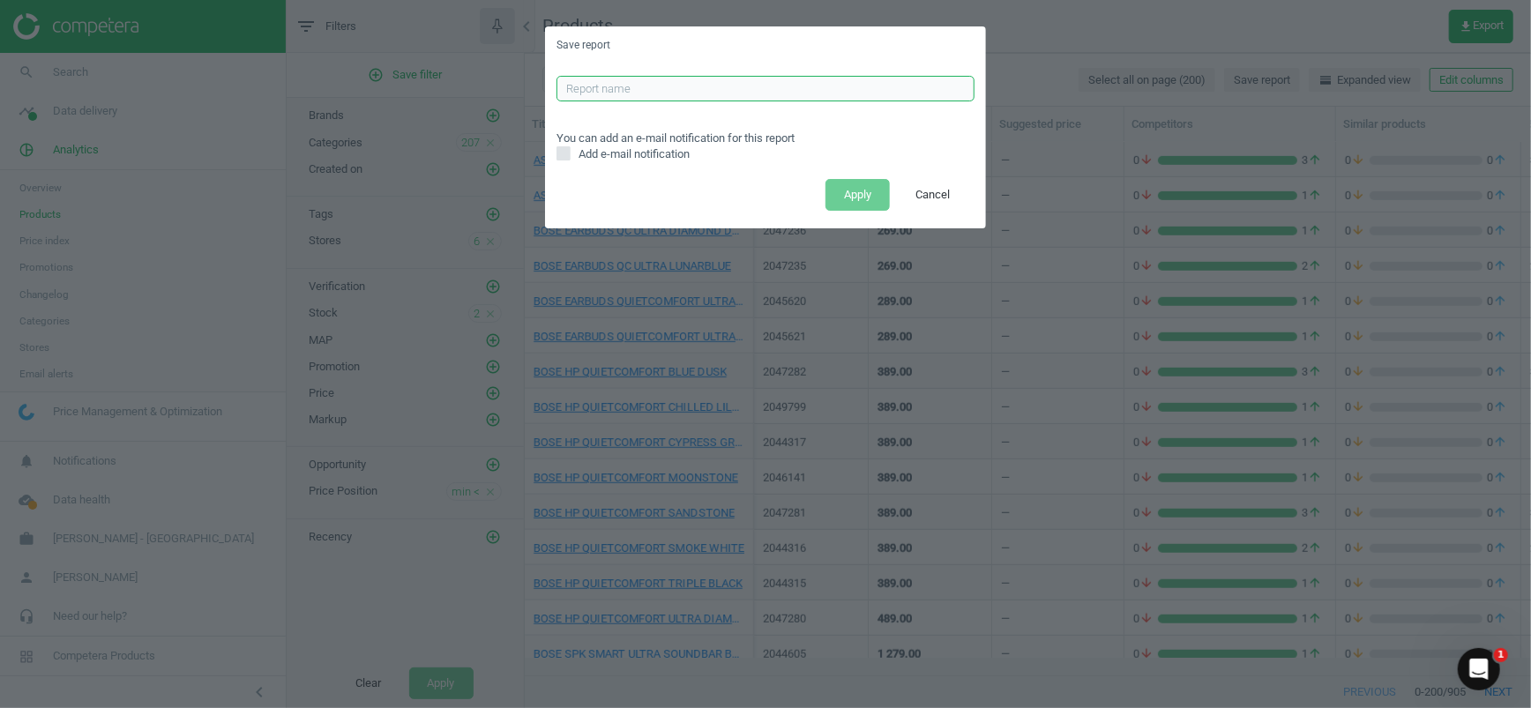
click at [726, 79] on input "text" at bounding box center [765, 89] width 418 height 26
type input "test delete"
click at [859, 190] on button "Apply" at bounding box center [857, 195] width 64 height 32
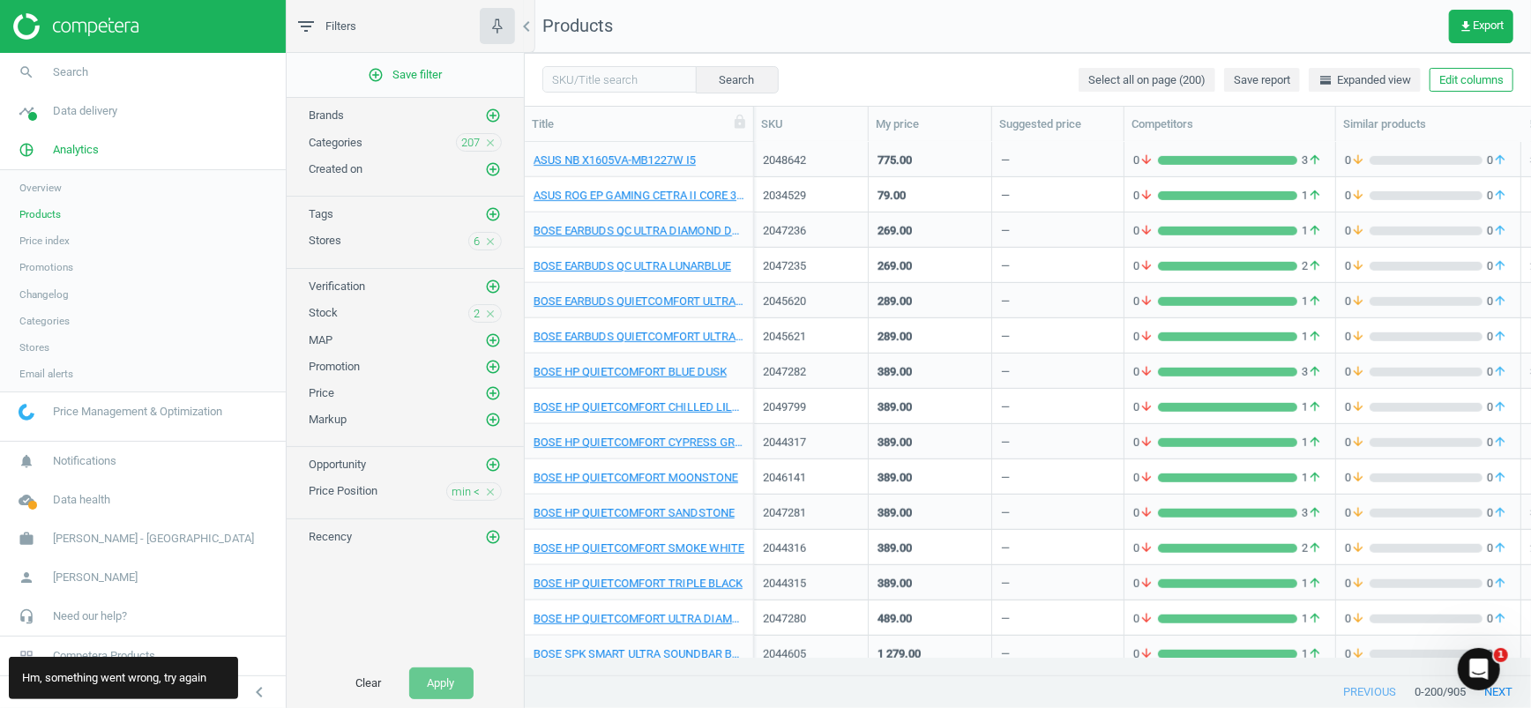
click at [129, 22] on img at bounding box center [75, 26] width 125 height 26
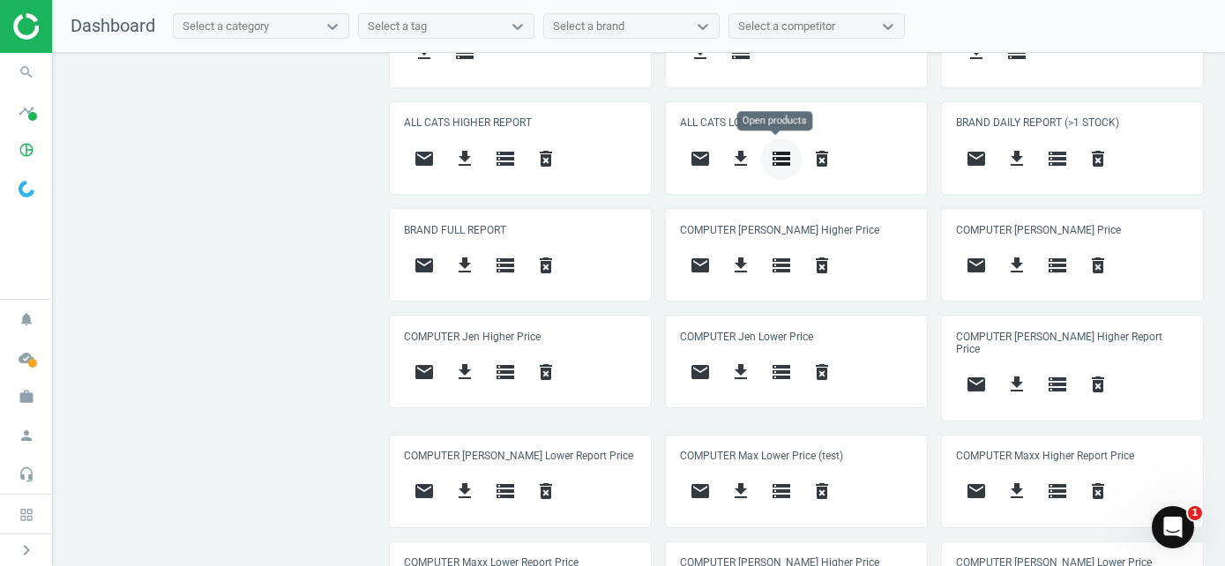
scroll to position [908, 0]
click at [774, 160] on icon "storage" at bounding box center [781, 158] width 21 height 21
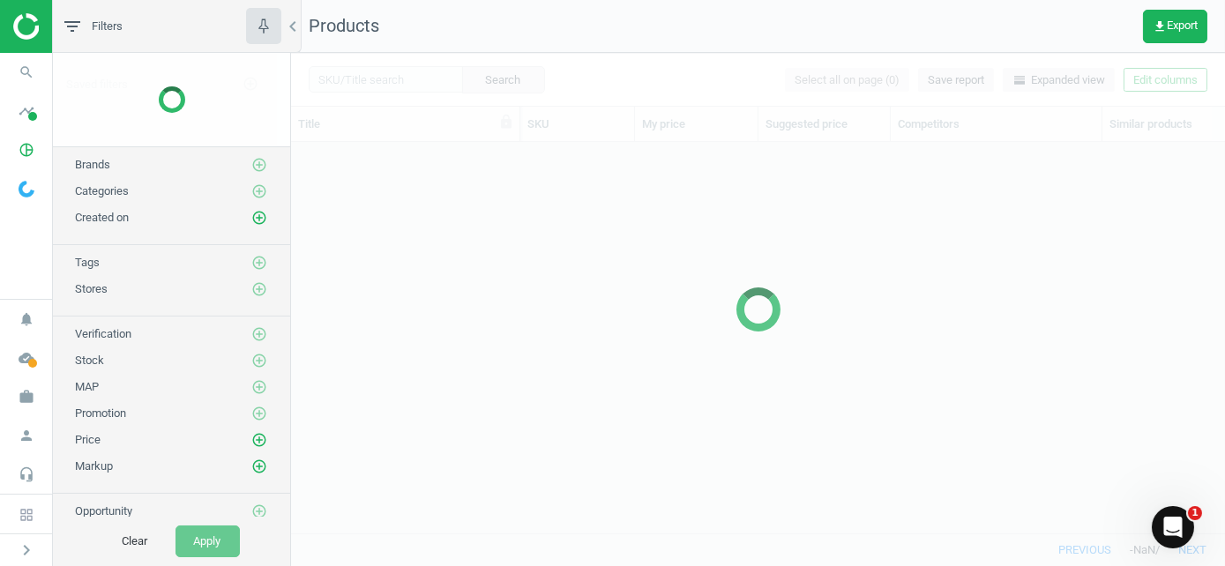
scroll to position [364, 920]
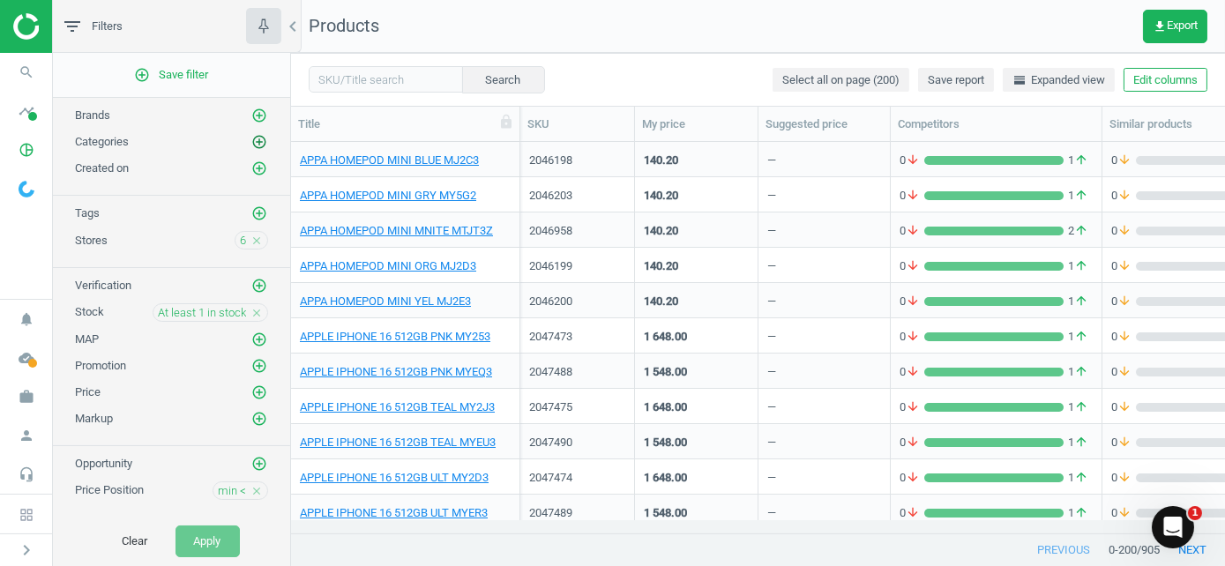
click at [251, 141] on icon "add_circle_outline" at bounding box center [259, 142] width 16 height 16
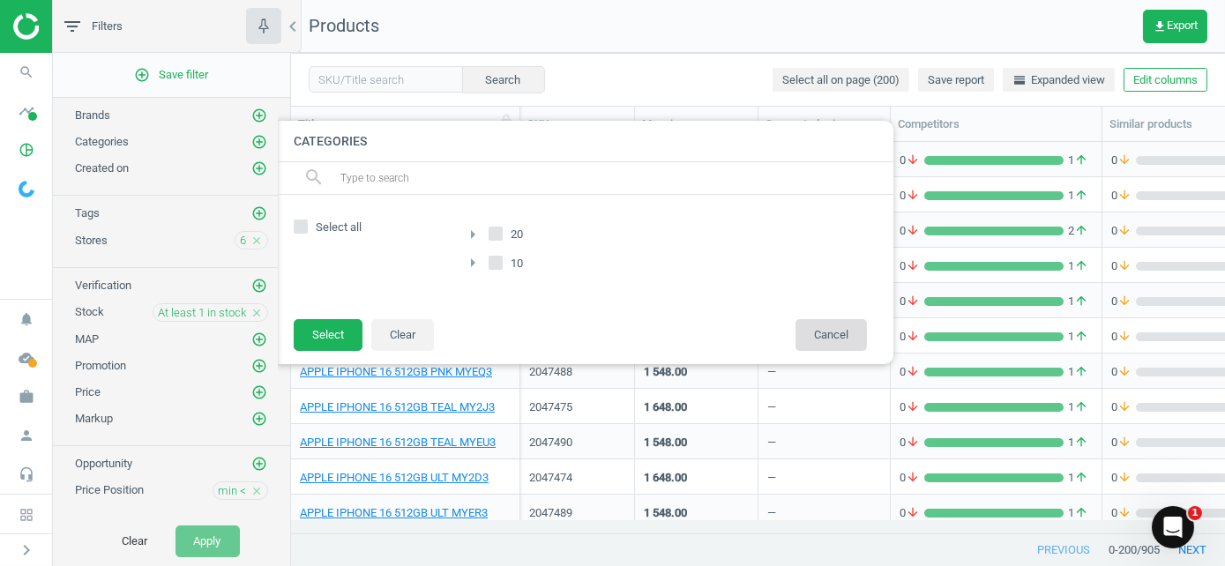
click at [839, 338] on button "Cancel" at bounding box center [830, 335] width 71 height 32
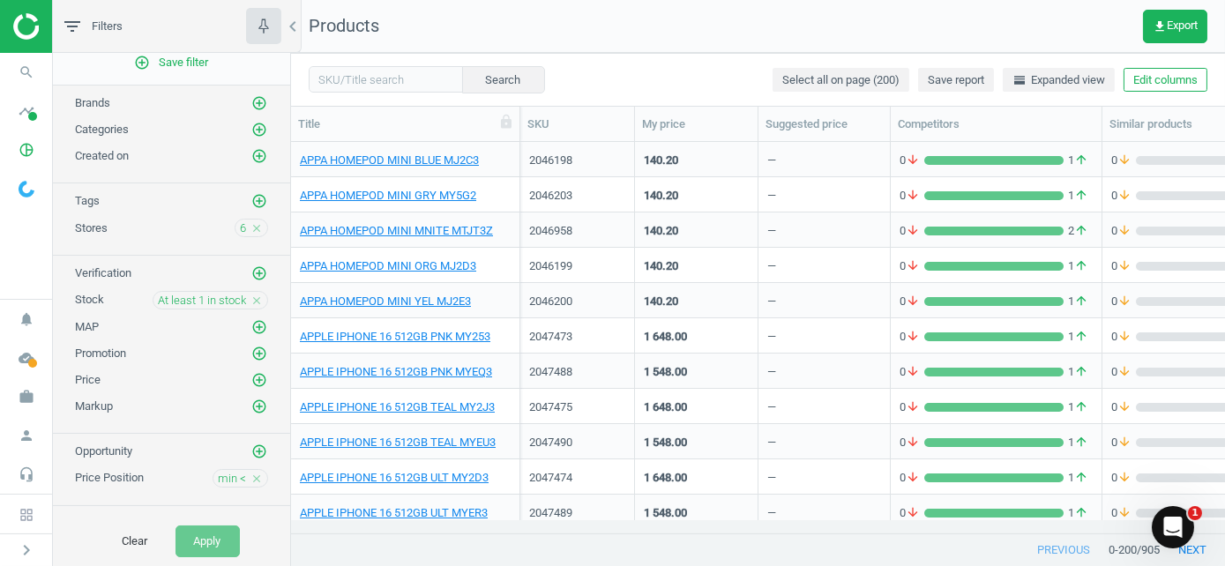
scroll to position [19, 0]
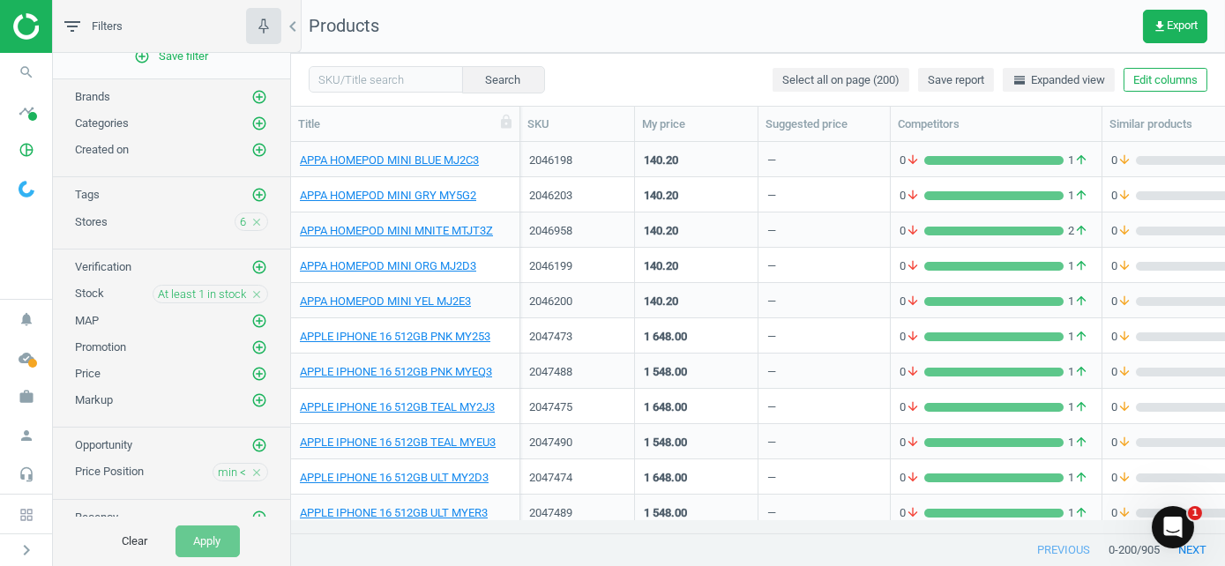
click at [19, 34] on img at bounding box center [75, 26] width 125 height 26
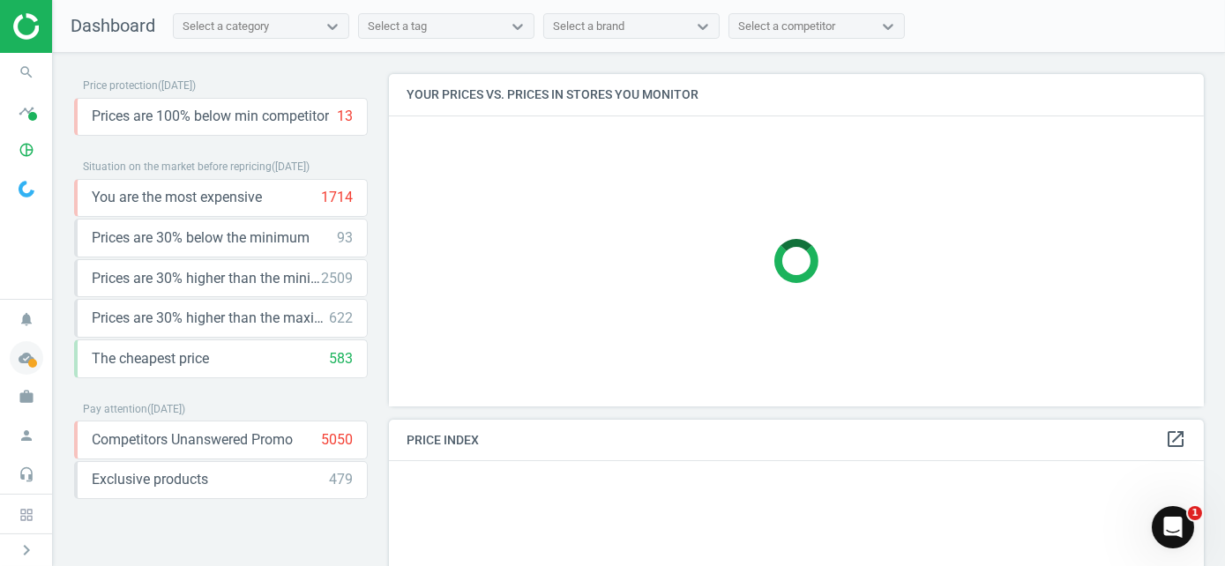
click at [38, 361] on icon "cloud_done" at bounding box center [27, 358] width 34 height 34
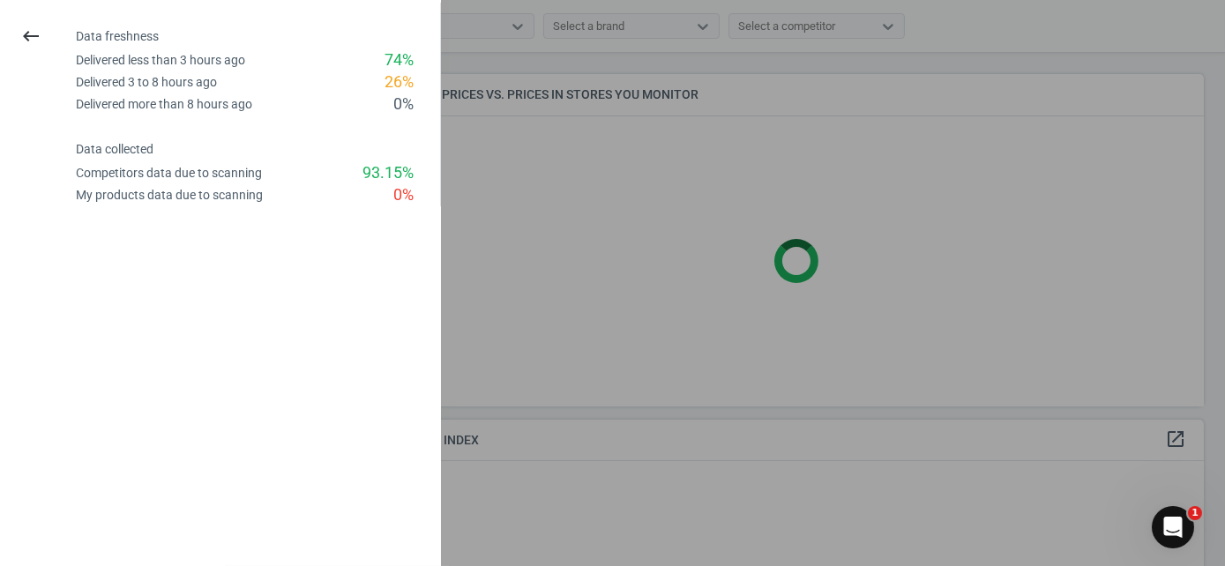
click at [667, 327] on div at bounding box center [612, 283] width 1225 height 566
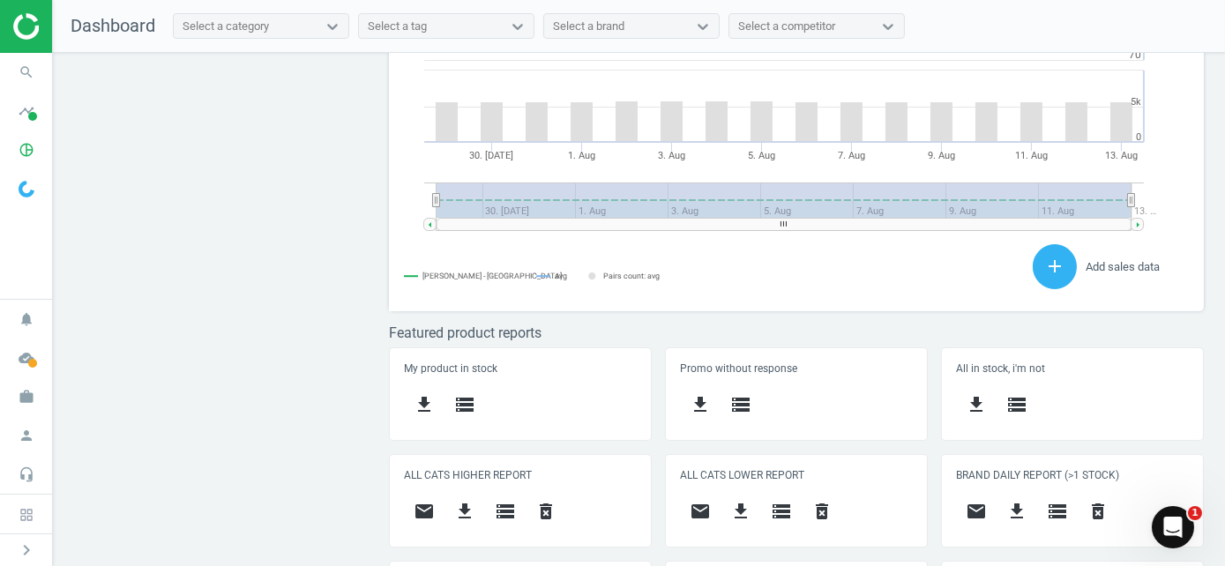
scroll to position [617, 0]
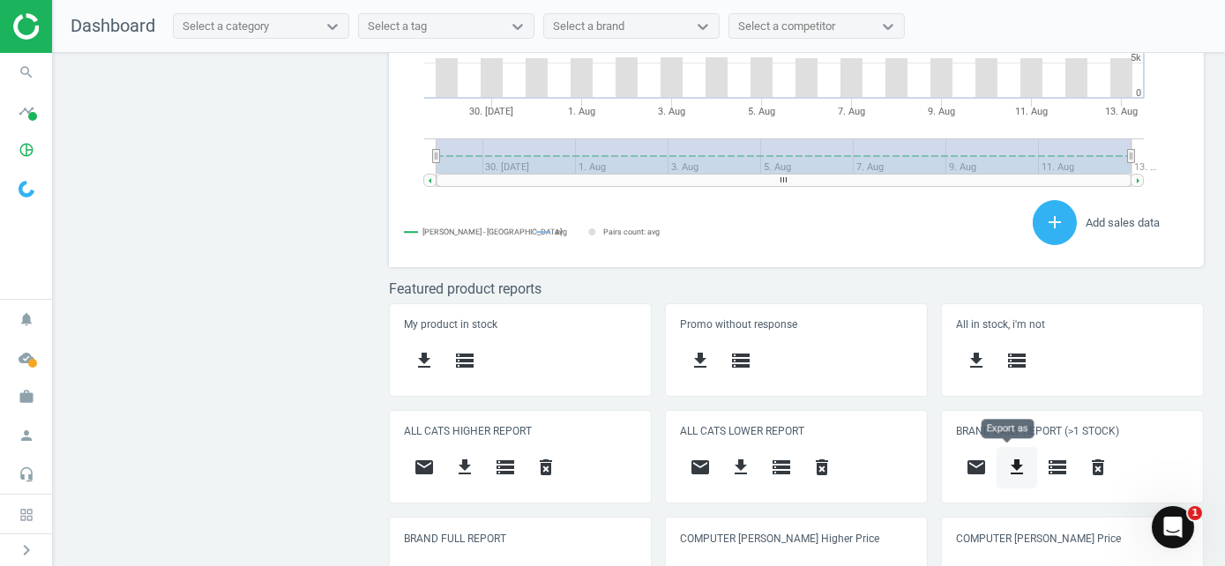
click at [1006, 467] on icon "get_app" at bounding box center [1016, 467] width 21 height 21
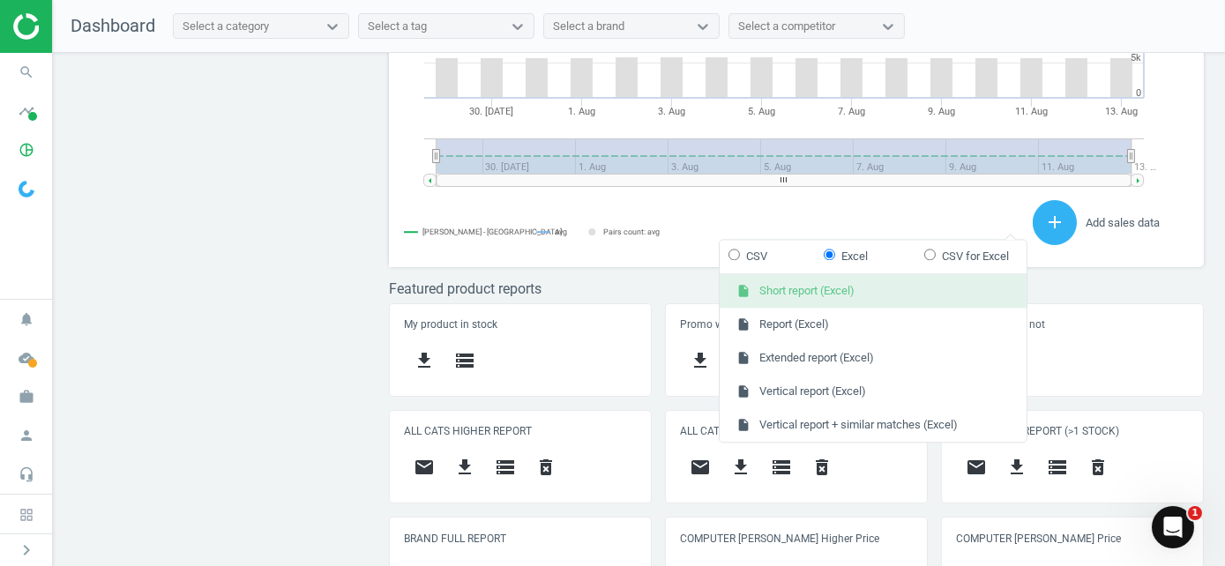
click at [838, 296] on button "insert_drive_file Short report (Excel)" at bounding box center [872, 292] width 307 height 34
